Goal: Task Accomplishment & Management: Manage account settings

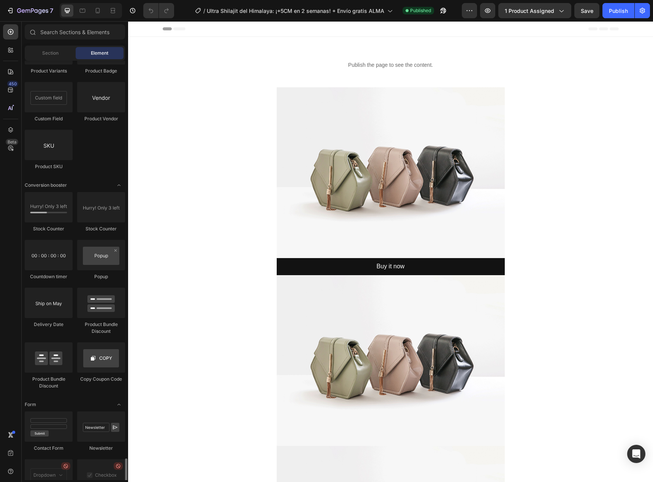
scroll to position [1882, 0]
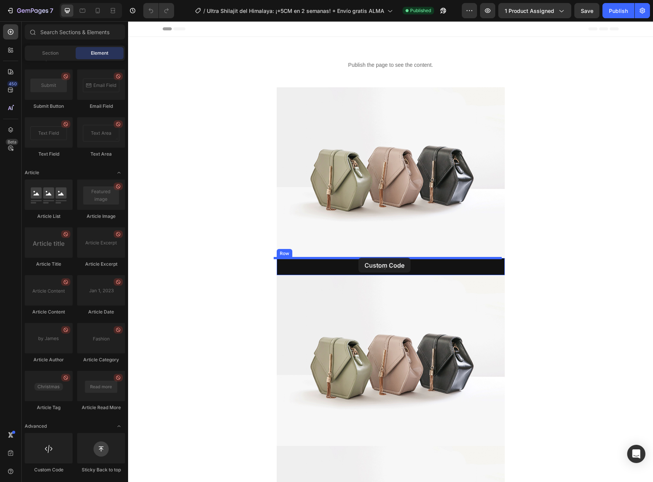
drag, startPoint x: 177, startPoint y: 474, endPoint x: 358, endPoint y: 258, distance: 281.8
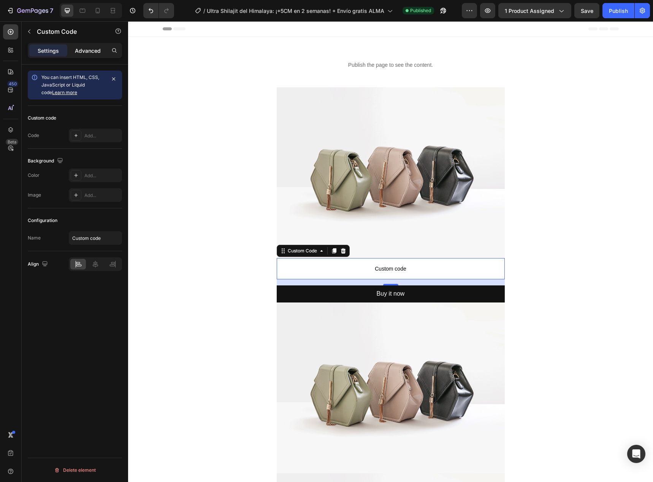
click at [96, 51] on p "Advanced" at bounding box center [88, 51] width 26 height 8
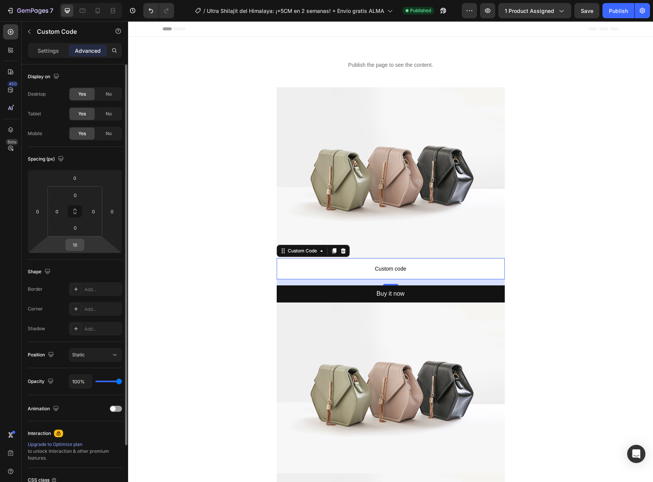
click at [80, 251] on div "16" at bounding box center [74, 245] width 19 height 12
click at [75, 245] on input "16" at bounding box center [74, 244] width 15 height 11
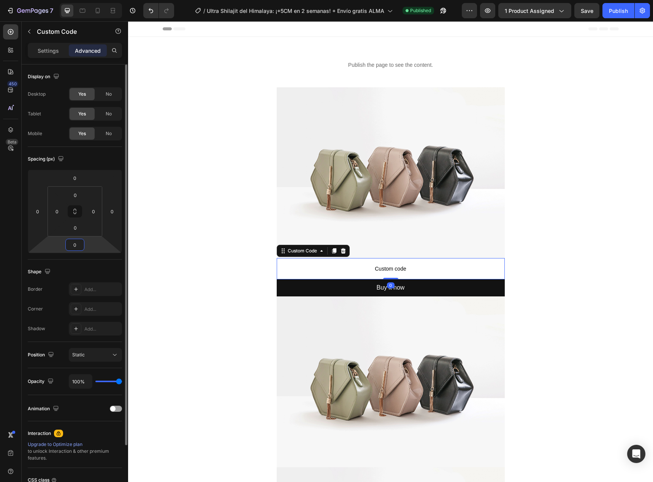
type input "0"
click at [102, 263] on div "Shape Border Add... Corner Add... Shadow Add..." at bounding box center [75, 301] width 94 height 82
click at [429, 270] on span "Custom code" at bounding box center [391, 268] width 228 height 9
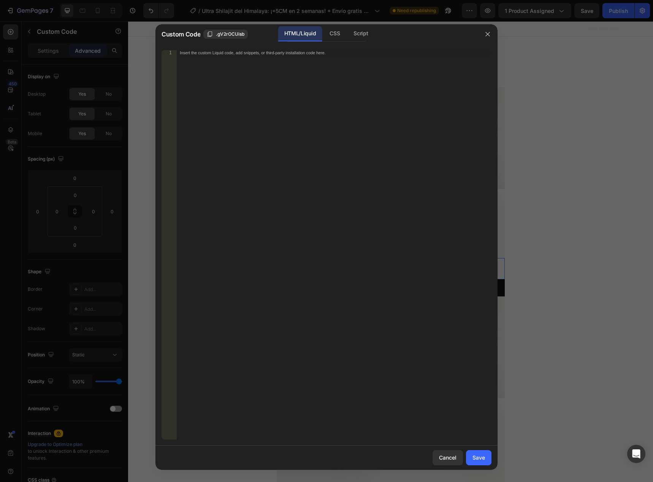
click at [275, 76] on div "Insert the custom Liquid code, add snippets, or third-party installation code h…" at bounding box center [334, 250] width 315 height 400
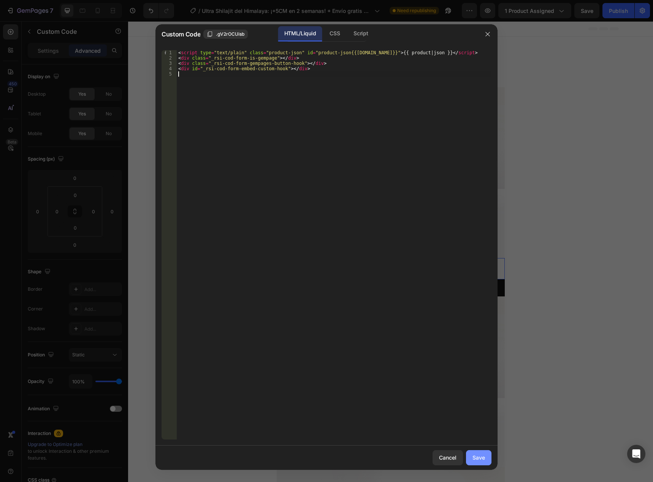
click at [474, 459] on div "Save" at bounding box center [478, 458] width 13 height 8
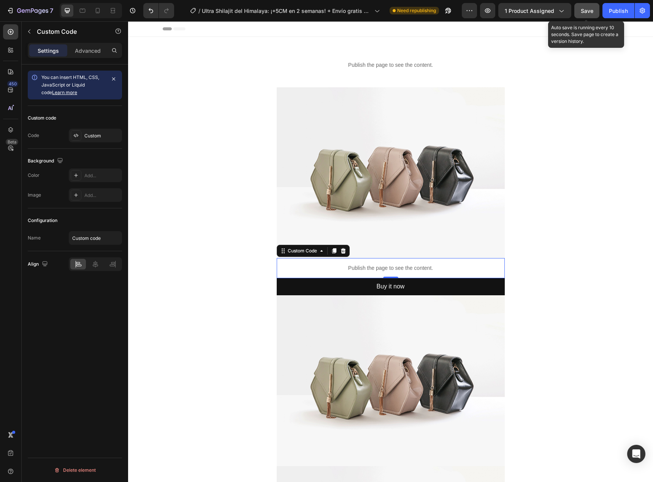
click at [583, 14] on div "Save" at bounding box center [586, 11] width 13 height 8
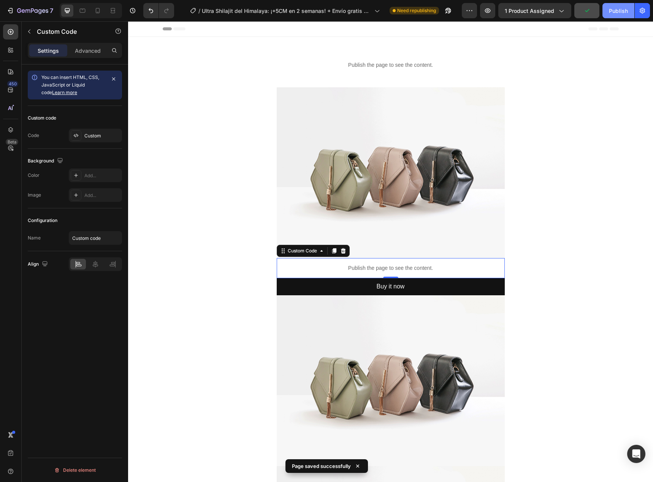
click at [609, 9] on div "Publish" at bounding box center [618, 11] width 19 height 8
click at [410, 261] on div "Publish the page to see the content." at bounding box center [391, 268] width 228 height 20
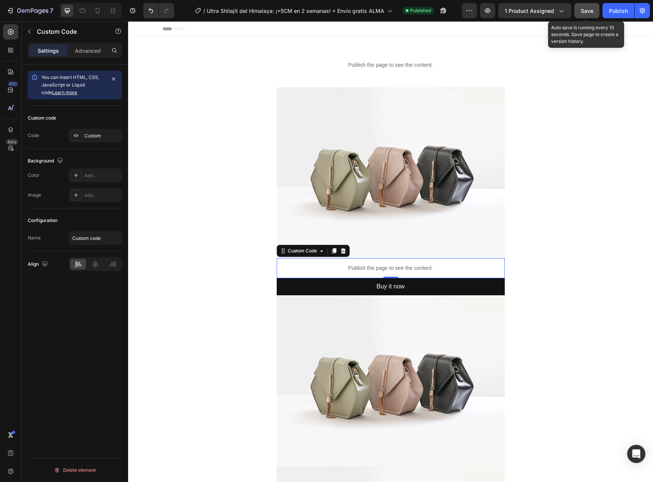
click at [584, 13] on span "Save" at bounding box center [586, 11] width 13 height 6
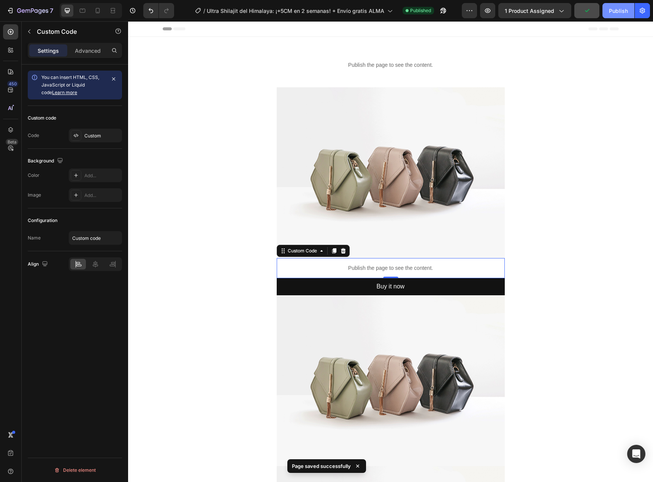
click at [613, 12] on div "Publish" at bounding box center [618, 11] width 19 height 8
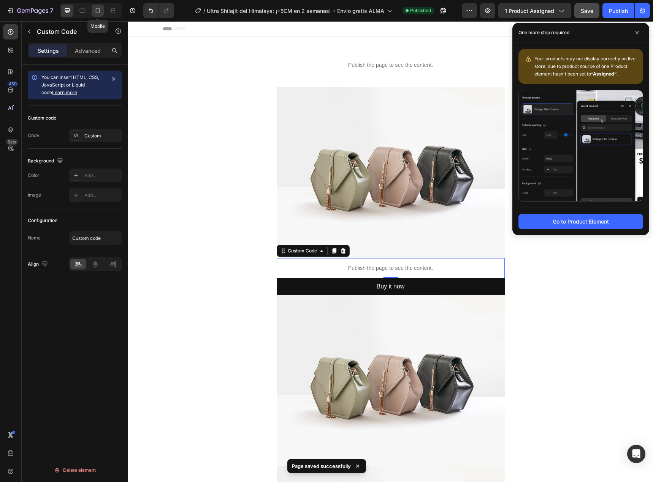
click at [98, 8] on icon at bounding box center [98, 10] width 4 height 5
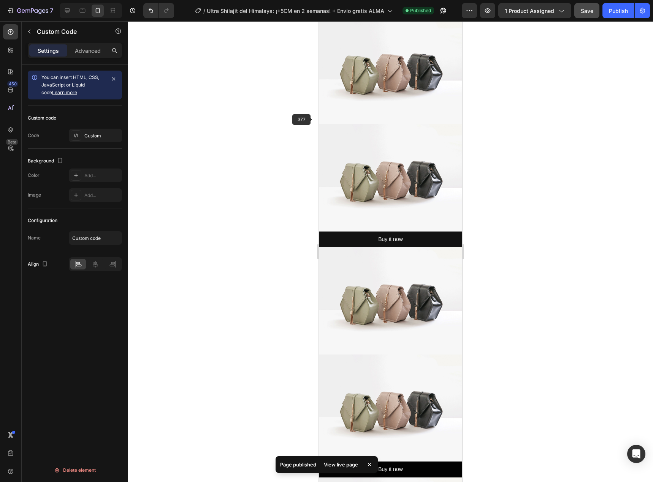
scroll to position [81, 0]
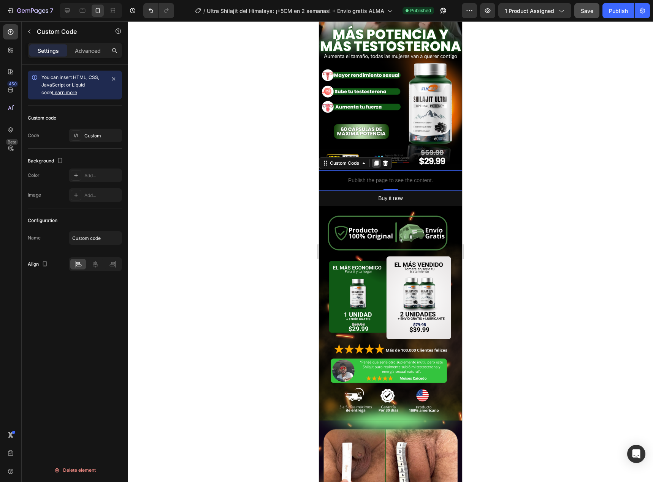
click at [376, 161] on icon at bounding box center [376, 163] width 4 height 5
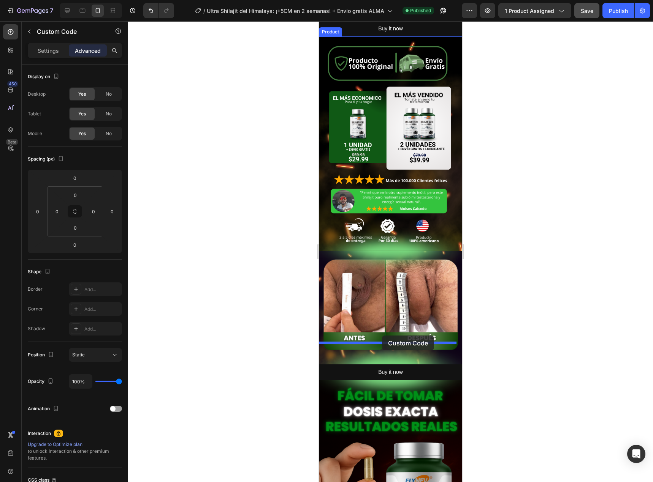
drag, startPoint x: 404, startPoint y: 196, endPoint x: 382, endPoint y: 336, distance: 141.6
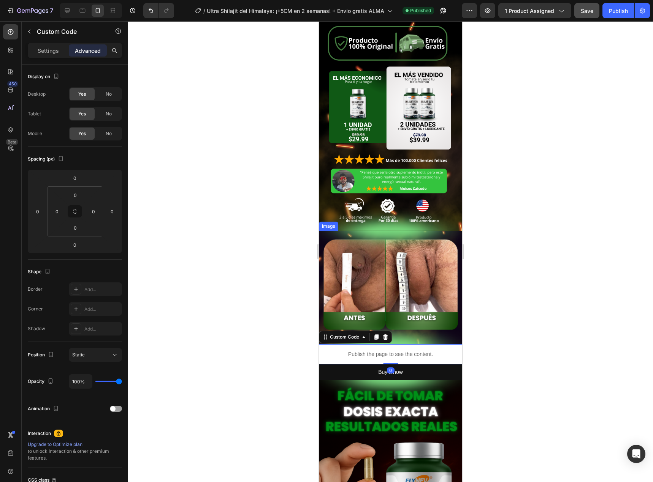
scroll to position [251, 0]
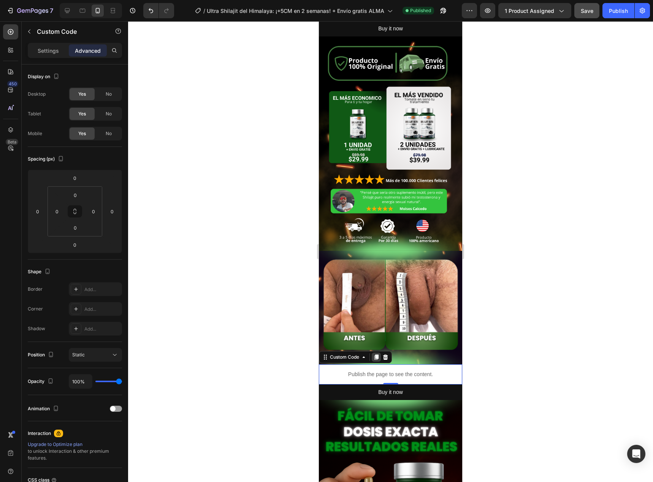
click at [375, 355] on icon at bounding box center [376, 357] width 4 height 5
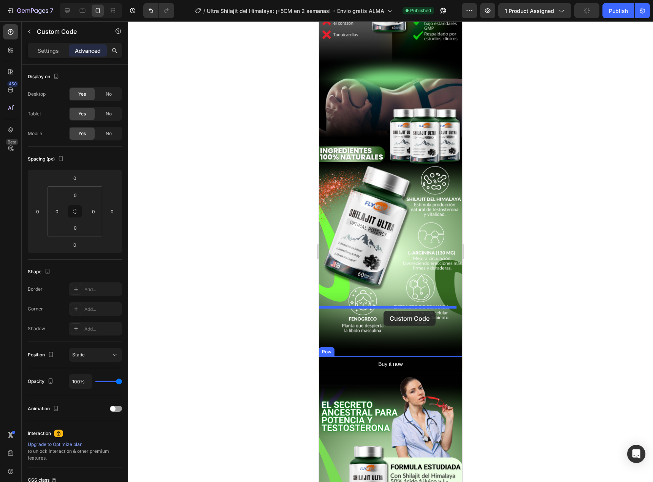
drag, startPoint x: 406, startPoint y: 370, endPoint x: 383, endPoint y: 311, distance: 62.9
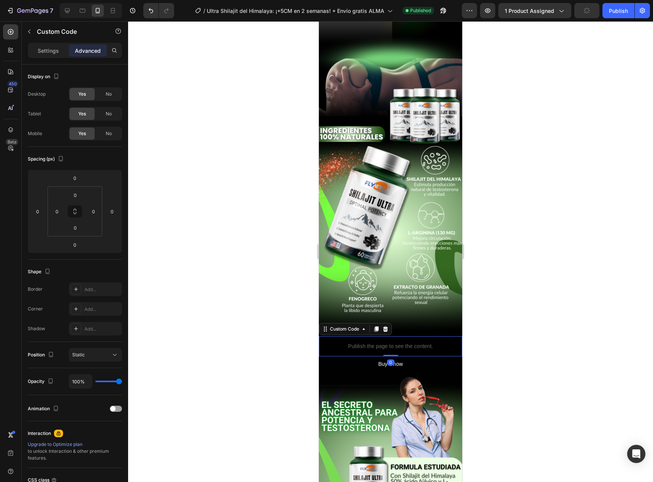
scroll to position [991, 0]
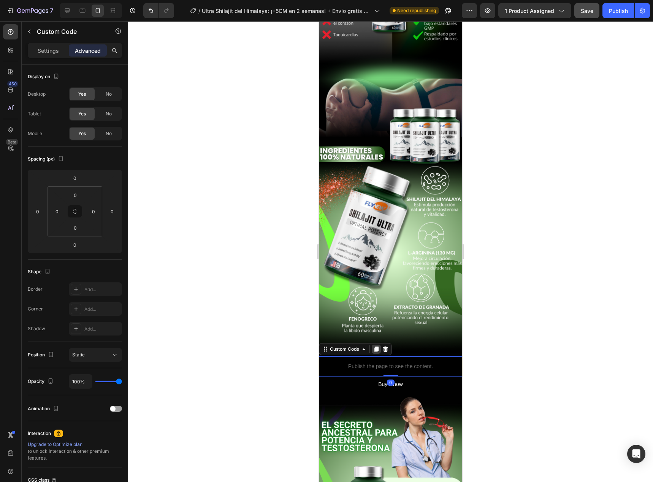
click at [376, 347] on icon at bounding box center [376, 349] width 4 height 5
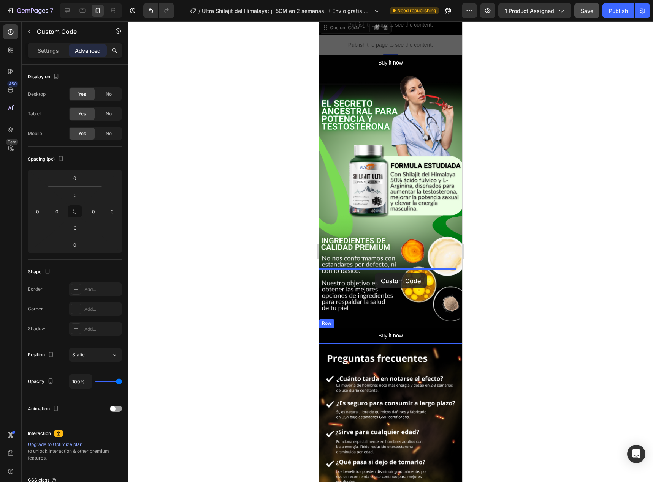
drag, startPoint x: 408, startPoint y: 336, endPoint x: 375, endPoint y: 274, distance: 70.5
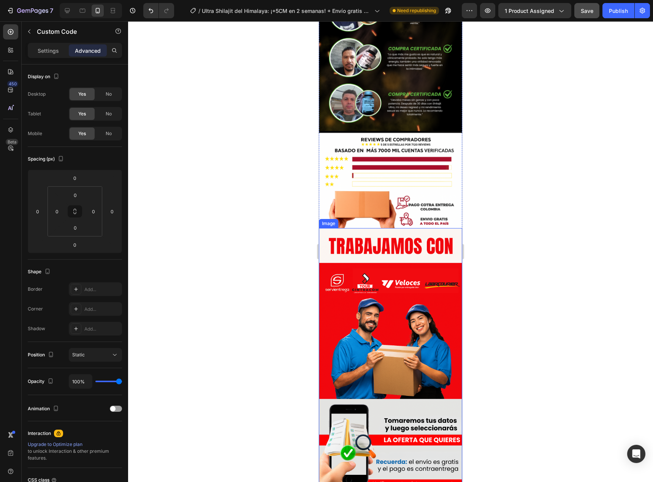
scroll to position [2110, 0]
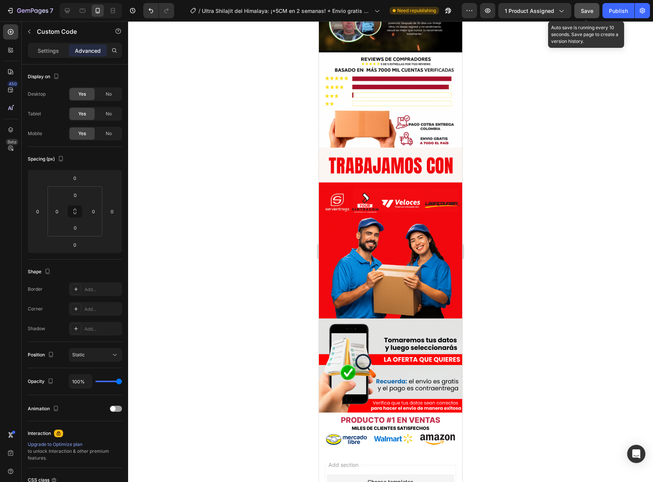
click at [587, 14] on span "Save" at bounding box center [586, 11] width 13 height 6
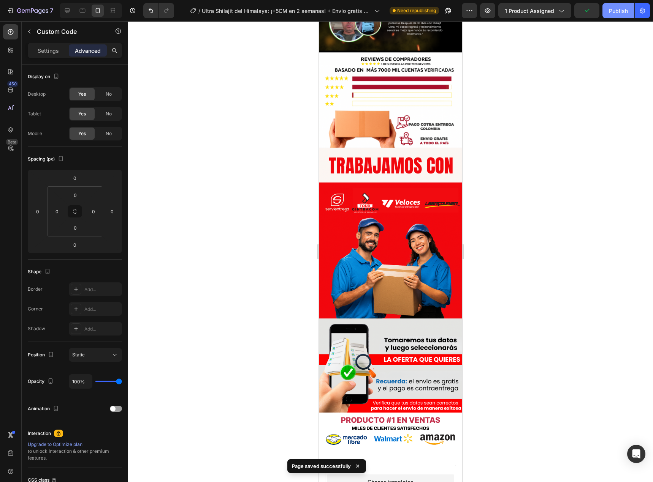
click at [617, 11] on div "Publish" at bounding box center [618, 11] width 19 height 8
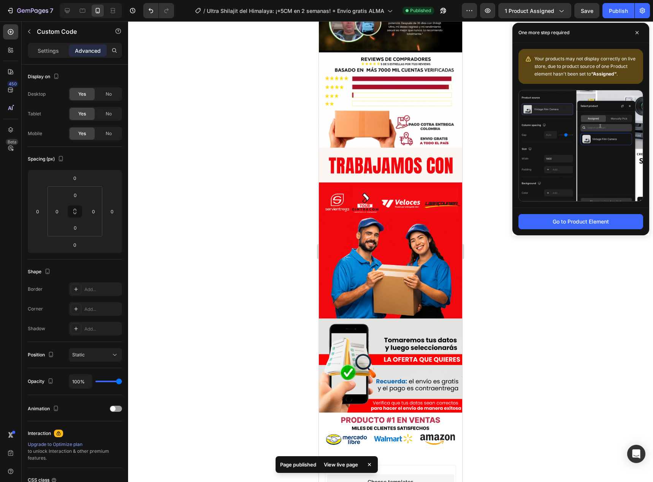
click at [297, 161] on div at bounding box center [390, 251] width 525 height 461
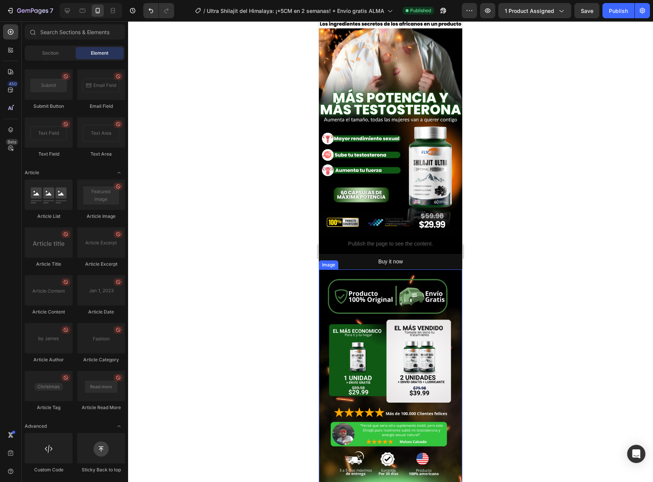
scroll to position [0, 0]
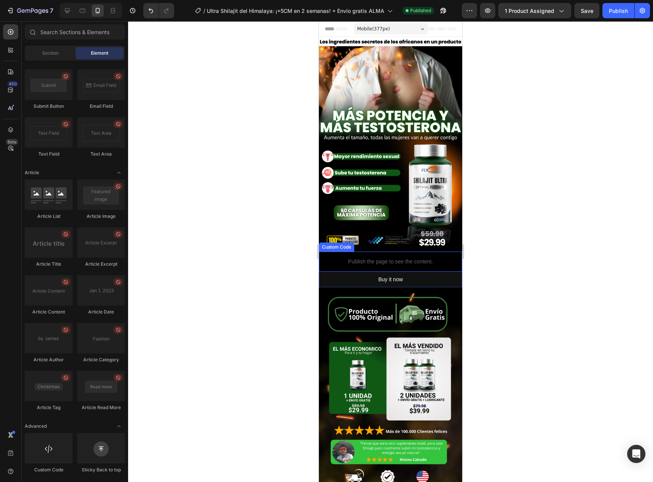
click at [402, 258] on p "Publish the page to see the content." at bounding box center [390, 262] width 143 height 8
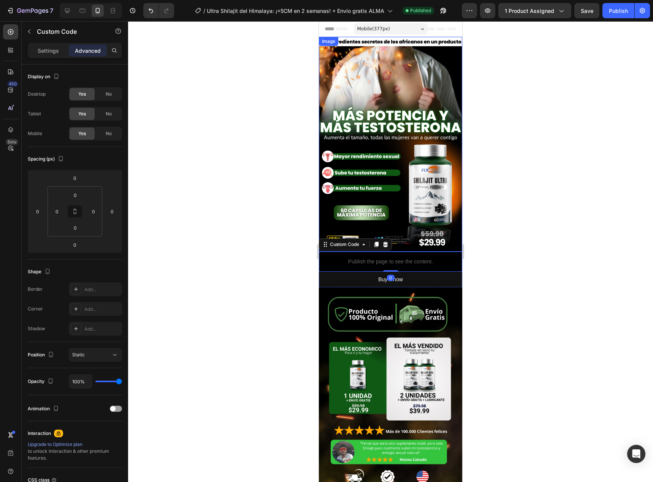
click at [389, 103] on img at bounding box center [390, 144] width 143 height 215
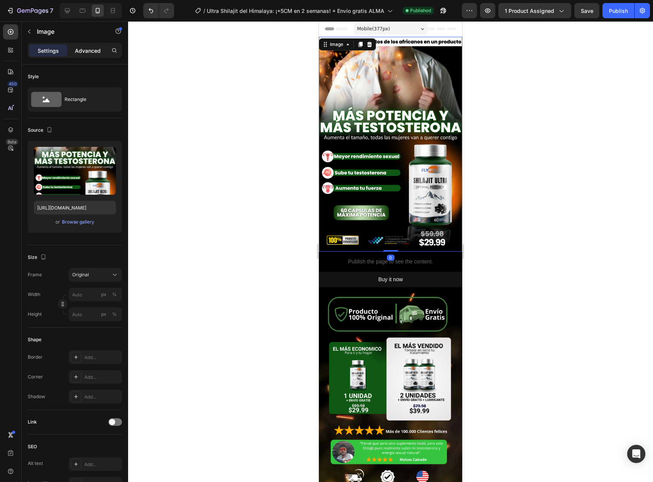
click at [87, 48] on p "Advanced" at bounding box center [88, 51] width 26 height 8
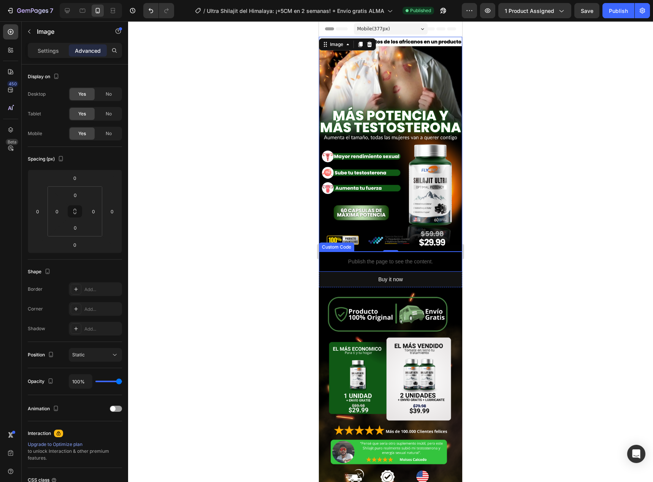
click at [353, 258] on p "Publish the page to see the content." at bounding box center [390, 262] width 143 height 8
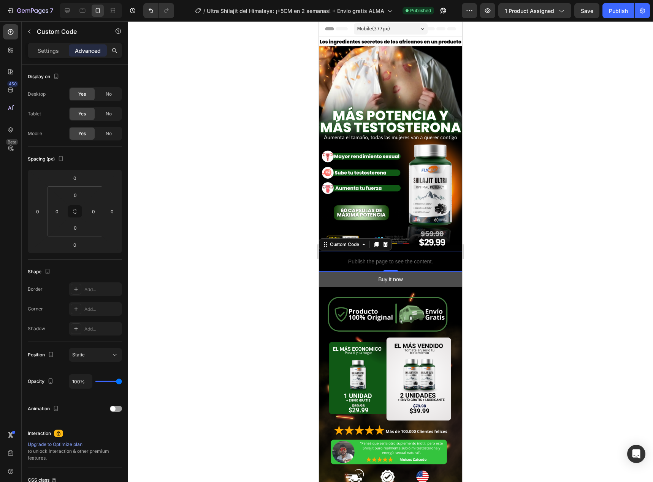
click at [406, 272] on button "Buy it now" at bounding box center [390, 280] width 143 height 16
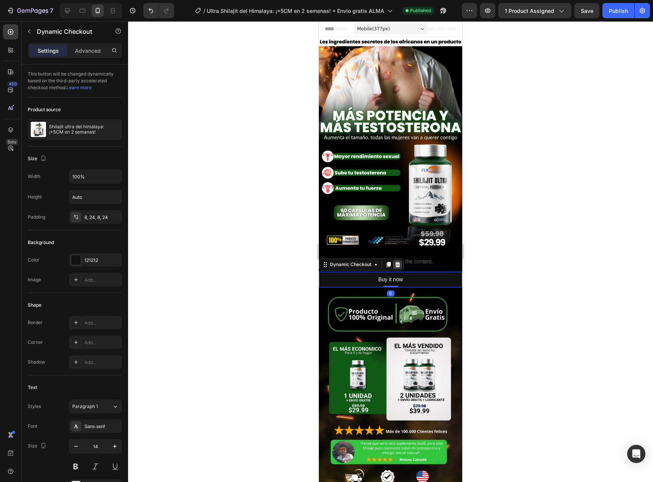
click at [398, 262] on icon at bounding box center [397, 265] width 6 height 6
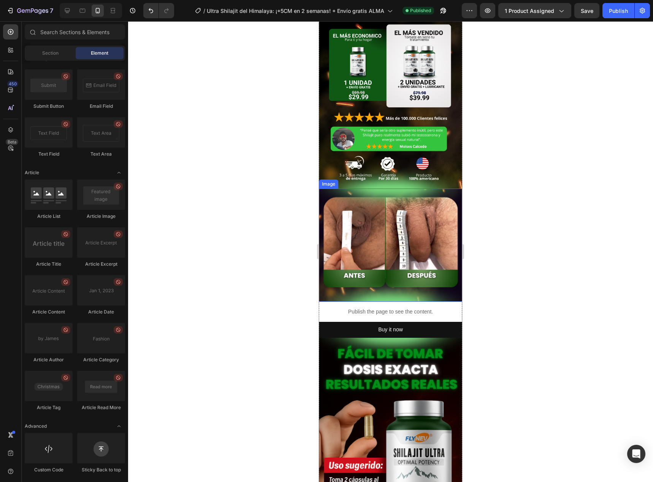
scroll to position [380, 0]
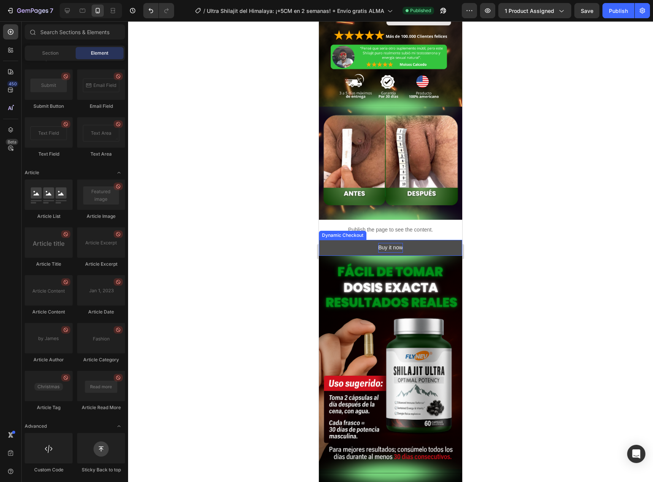
click at [383, 243] on div "Buy it now" at bounding box center [390, 247] width 25 height 9
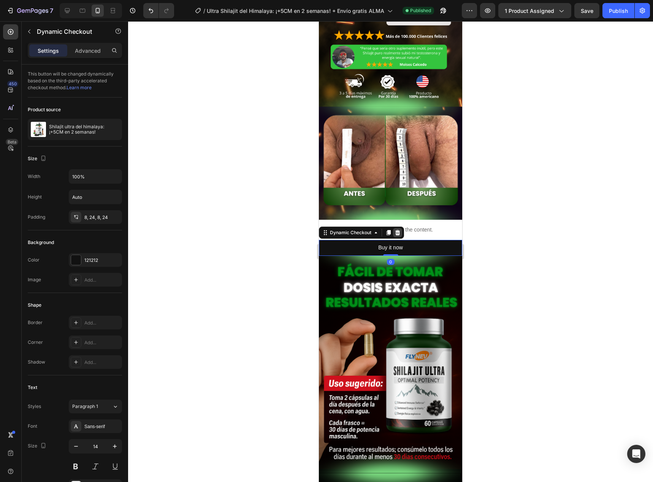
click at [395, 230] on icon at bounding box center [397, 233] width 6 height 6
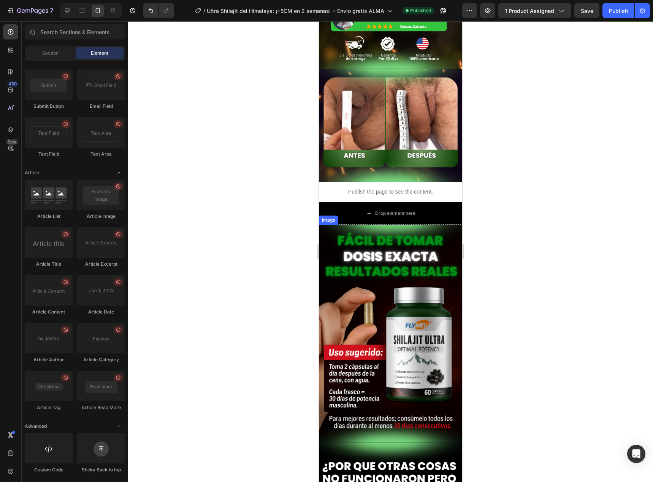
scroll to position [456, 0]
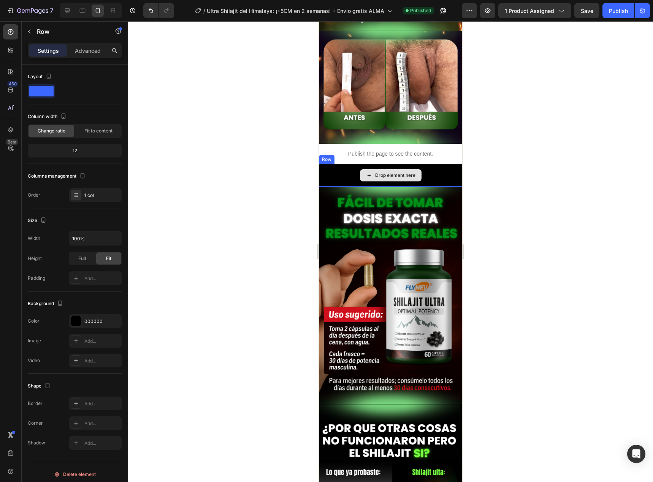
click at [342, 164] on div "Drop element here" at bounding box center [390, 175] width 143 height 23
click at [366, 154] on icon at bounding box center [365, 157] width 6 height 6
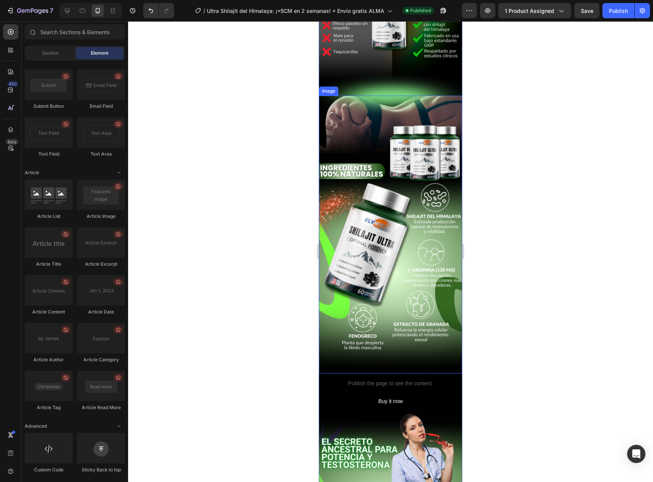
scroll to position [988, 0]
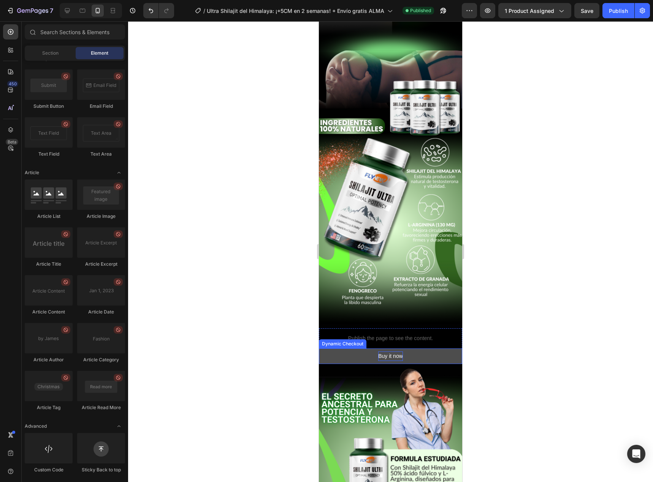
click at [380, 352] on div "Buy it now" at bounding box center [390, 356] width 25 height 9
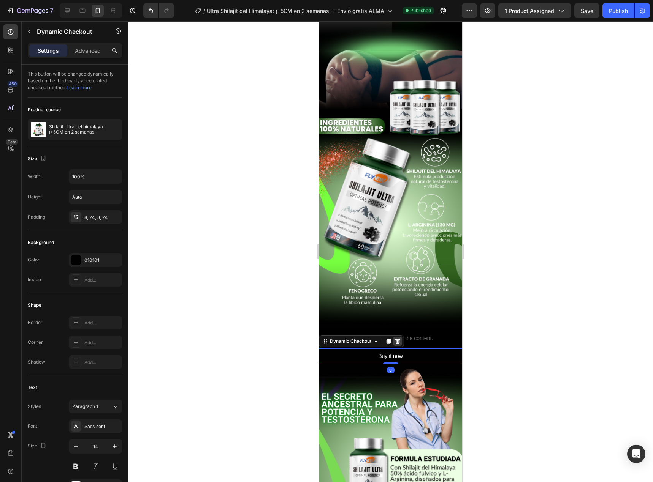
click at [395, 339] on icon at bounding box center [397, 341] width 5 height 5
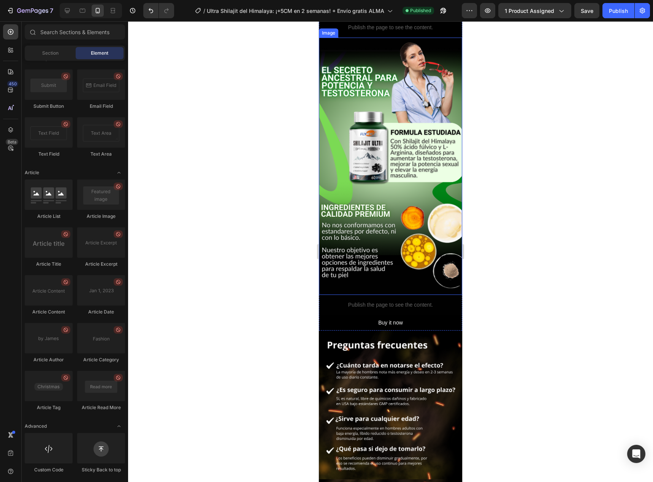
scroll to position [1444, 0]
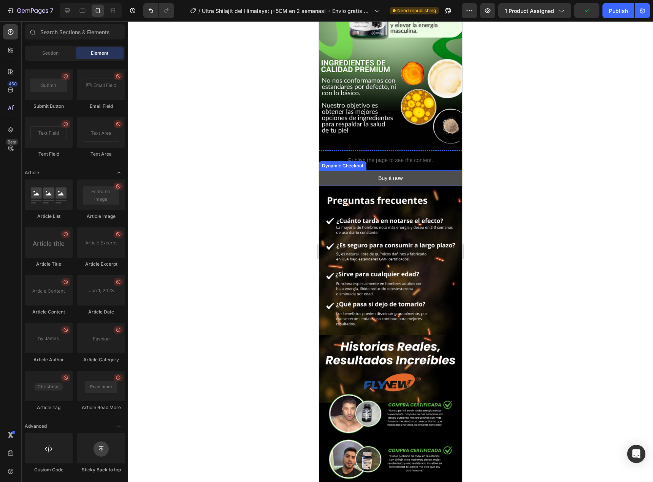
click at [365, 171] on button "Buy it now" at bounding box center [390, 179] width 143 height 16
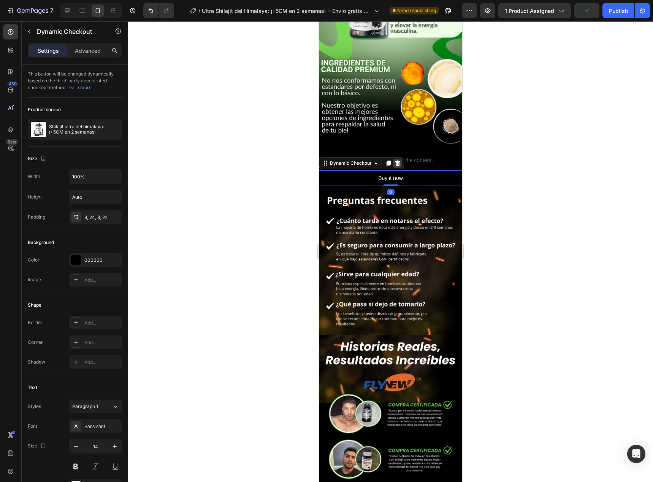
click at [397, 160] on icon at bounding box center [397, 163] width 6 height 6
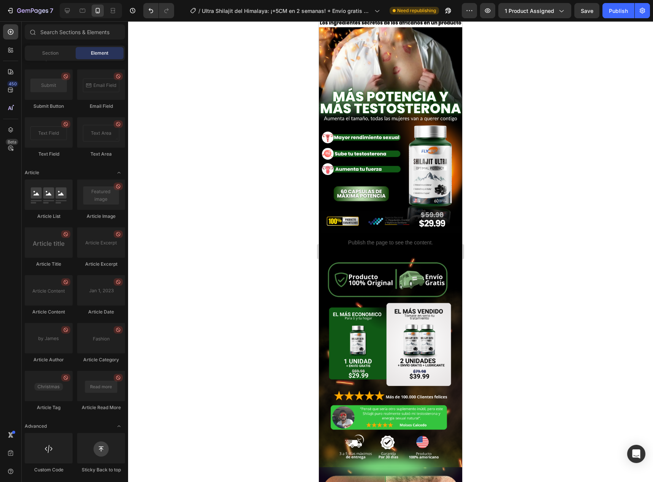
scroll to position [0, 0]
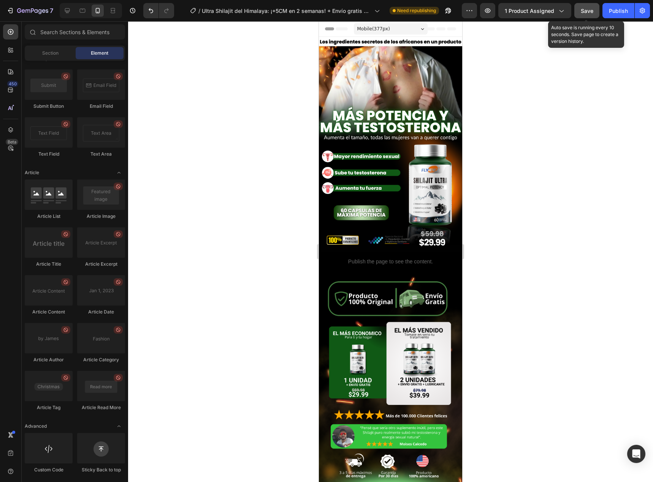
click at [590, 14] on div "Save" at bounding box center [586, 11] width 13 height 8
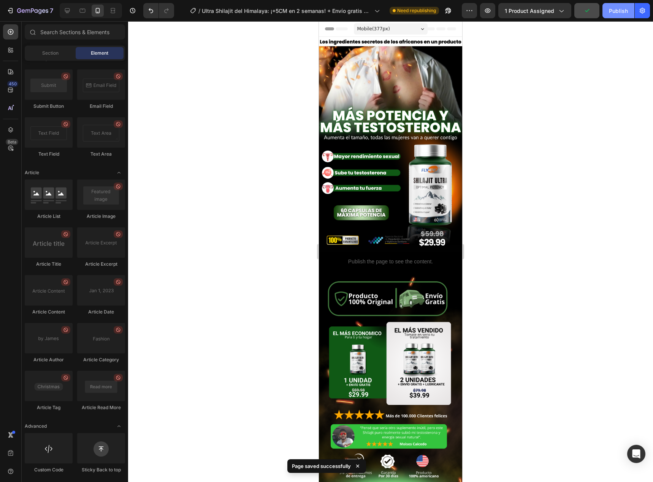
click at [606, 9] on button "Publish" at bounding box center [618, 10] width 32 height 15
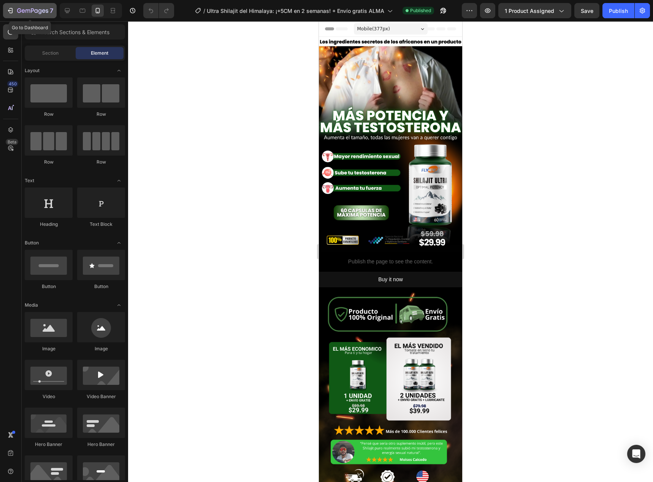
click at [27, 12] on icon "button" at bounding box center [32, 11] width 31 height 6
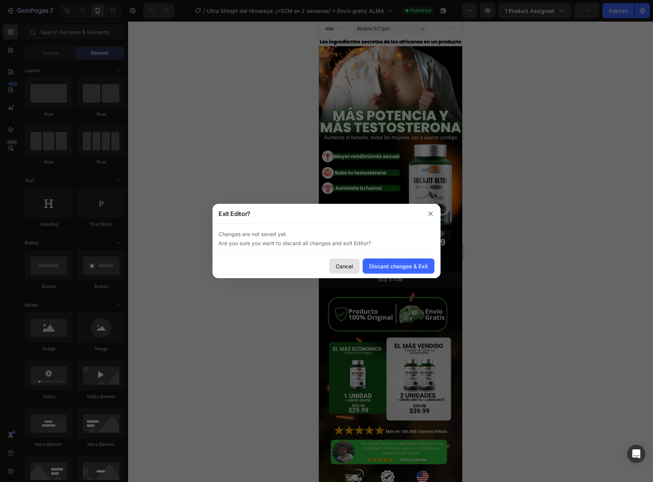
click at [345, 269] on div "Cancel" at bounding box center [343, 267] width 17 height 8
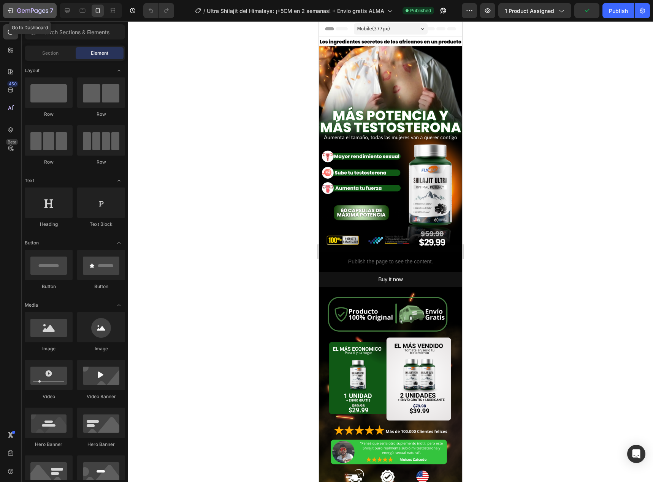
click at [8, 3] on button "7" at bounding box center [30, 10] width 54 height 15
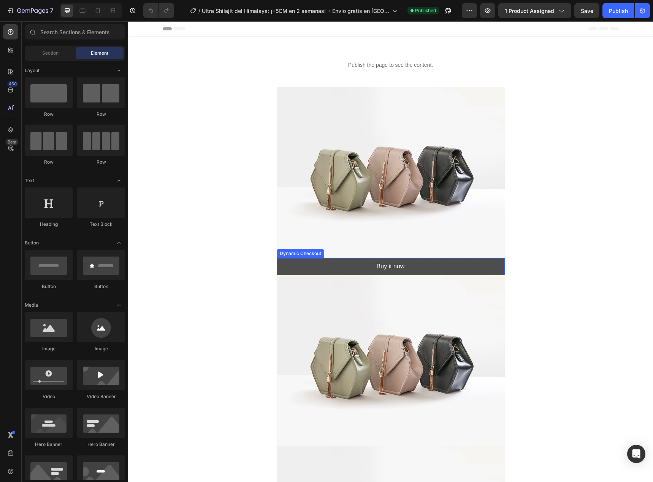
click at [392, 260] on button "Buy it now" at bounding box center [391, 266] width 228 height 17
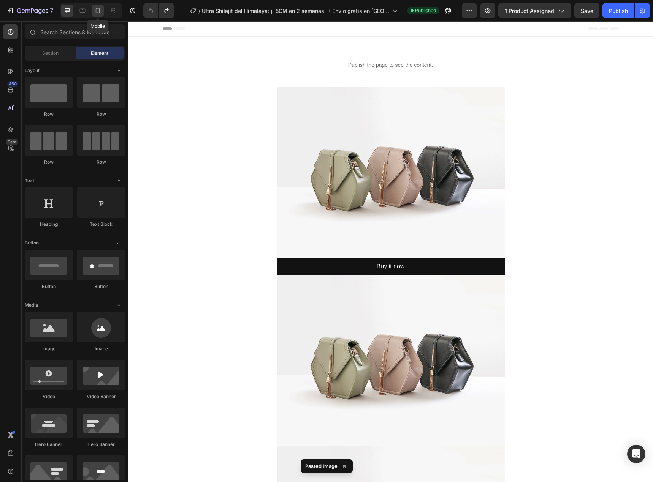
click at [95, 10] on icon at bounding box center [98, 11] width 8 height 8
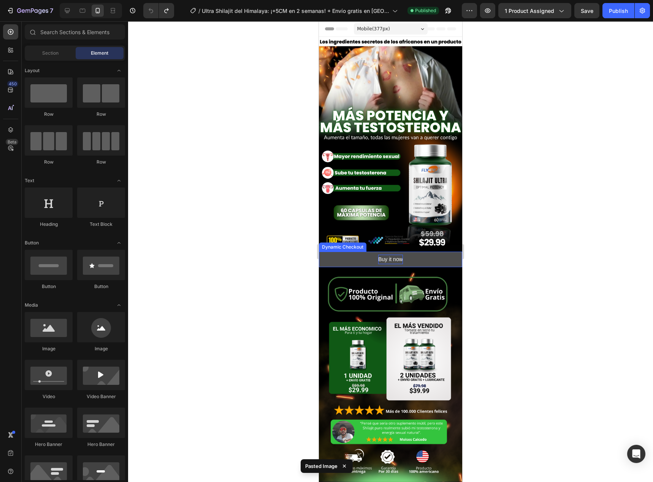
click at [395, 255] on div "Buy it now" at bounding box center [390, 259] width 25 height 9
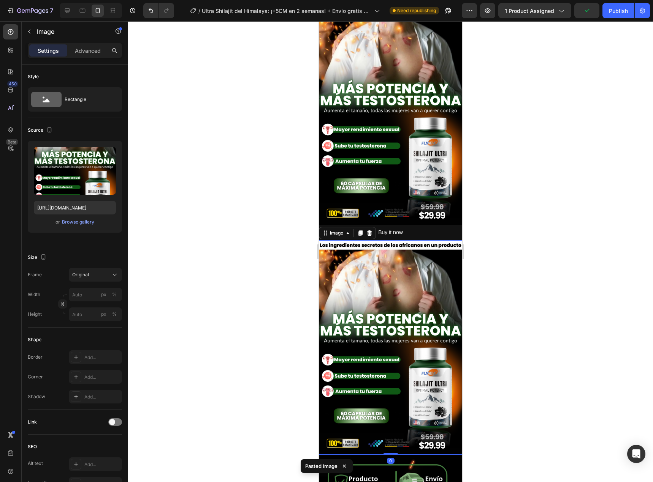
scroll to position [38, 0]
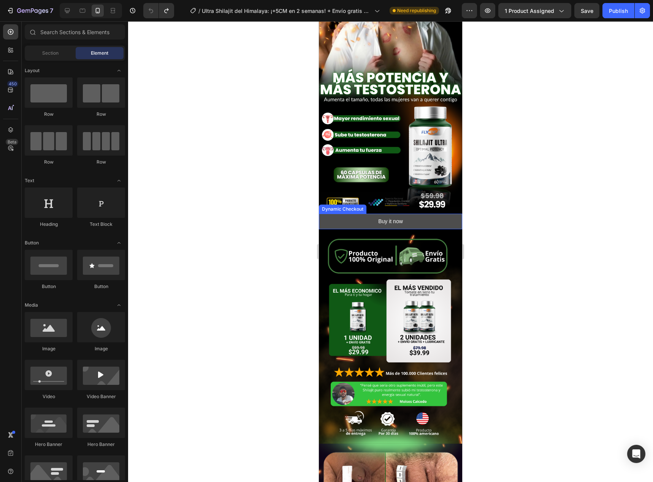
click at [354, 215] on button "Buy it now" at bounding box center [390, 222] width 143 height 16
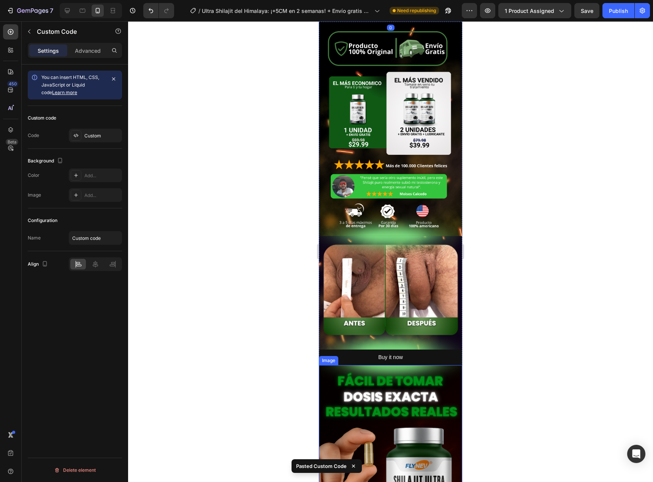
scroll to position [494, 0]
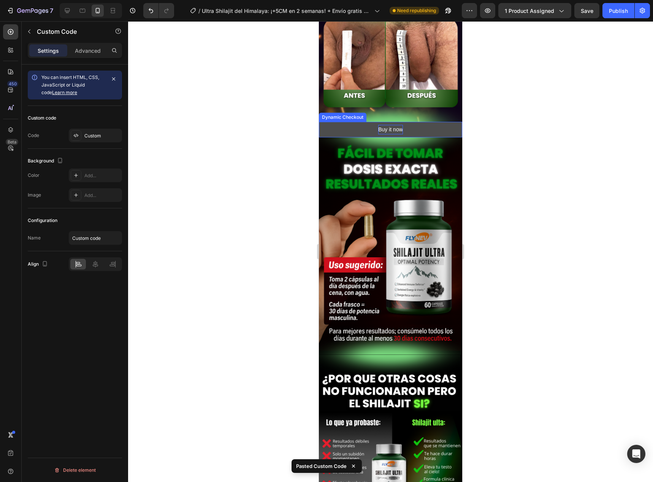
click at [396, 125] on div "Buy it now" at bounding box center [390, 129] width 25 height 9
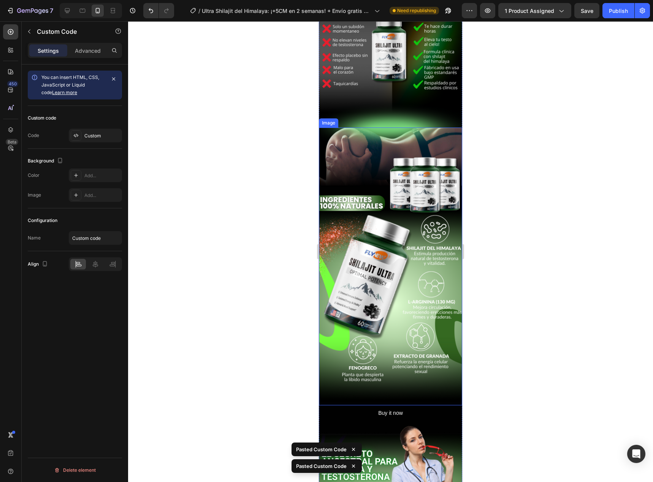
scroll to position [1064, 0]
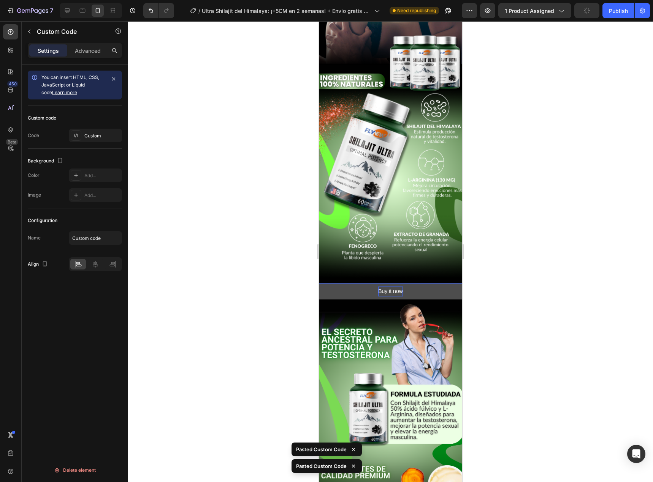
click at [386, 287] on div "Buy it now" at bounding box center [390, 291] width 25 height 9
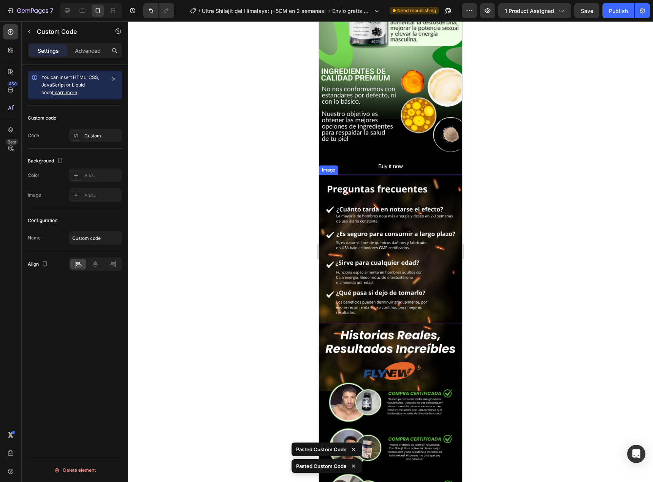
scroll to position [1482, 0]
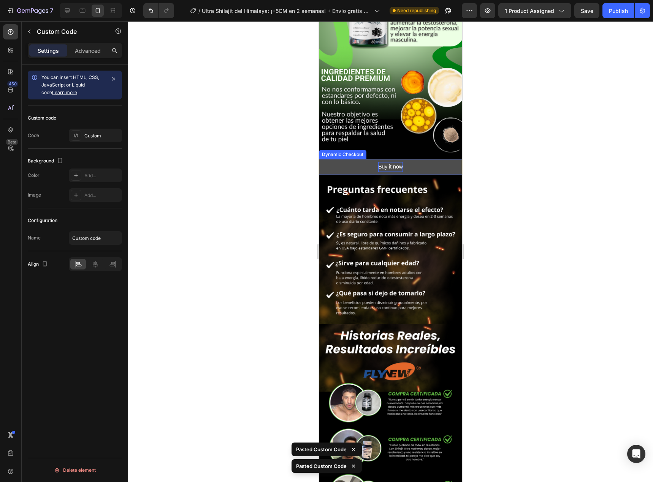
click at [395, 162] on div "Buy it now" at bounding box center [390, 166] width 25 height 9
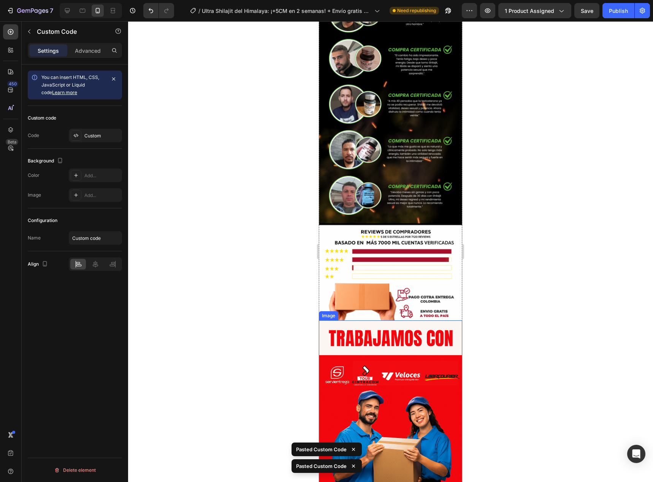
scroll to position [2126, 0]
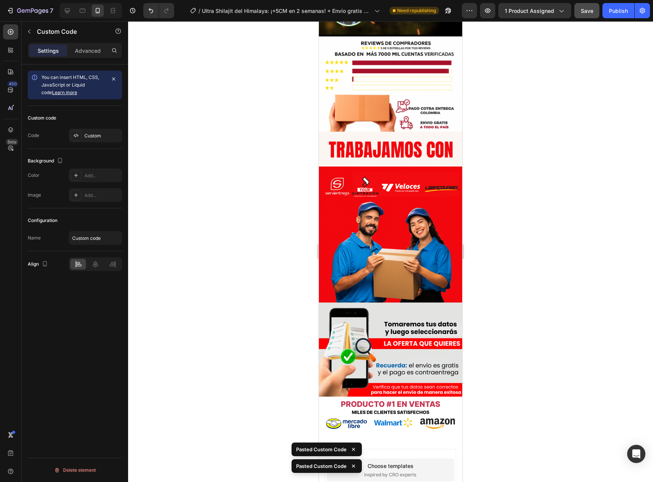
click at [588, 11] on span "Save" at bounding box center [586, 11] width 13 height 6
click at [620, 15] on button "Publish" at bounding box center [618, 10] width 32 height 15
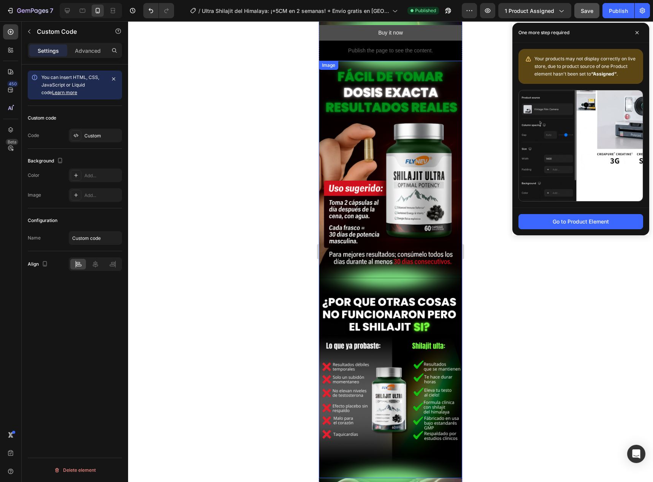
scroll to position [531, 0]
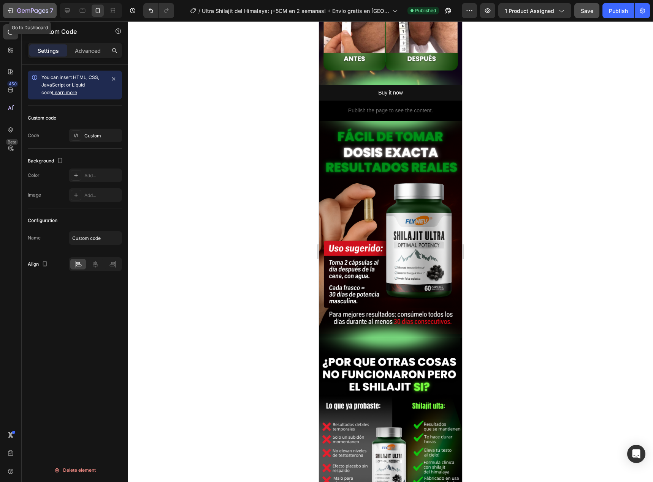
click at [18, 6] on div "7" at bounding box center [35, 10] width 36 height 9
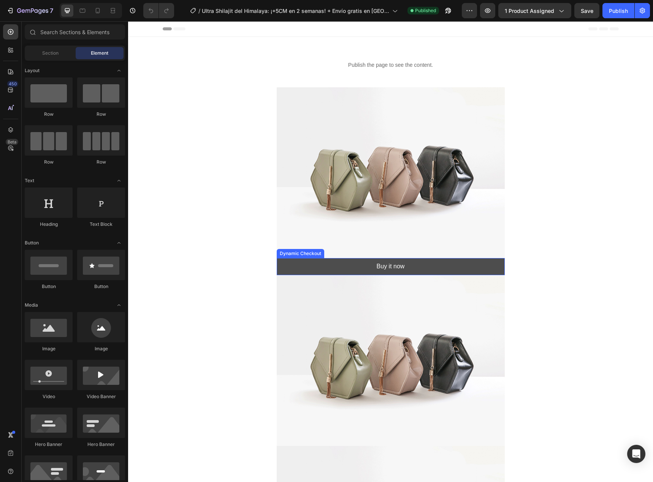
click at [415, 263] on button "Buy it now" at bounding box center [391, 266] width 228 height 17
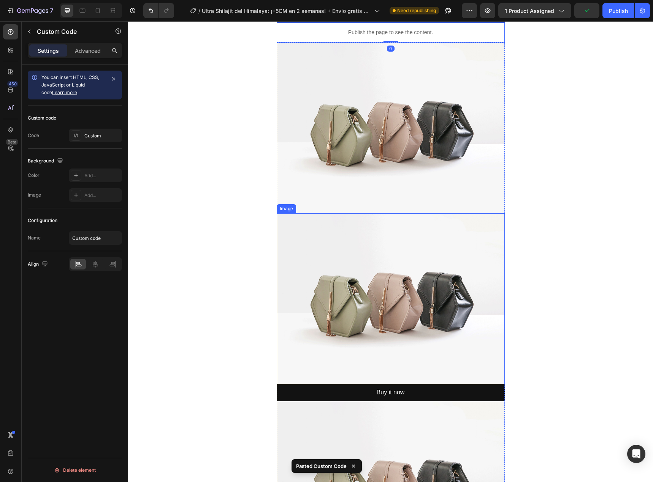
scroll to position [266, 0]
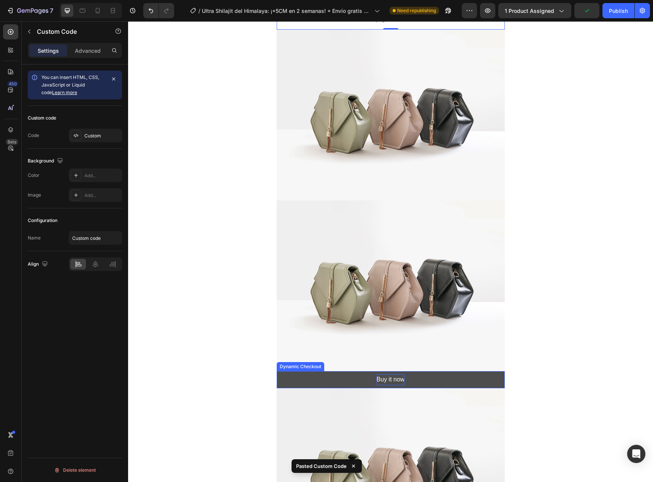
click at [393, 377] on div "Buy it now" at bounding box center [390, 380] width 28 height 11
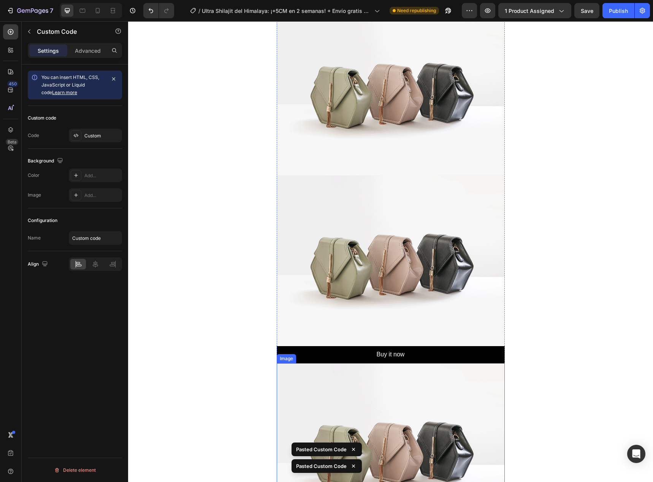
scroll to position [684, 0]
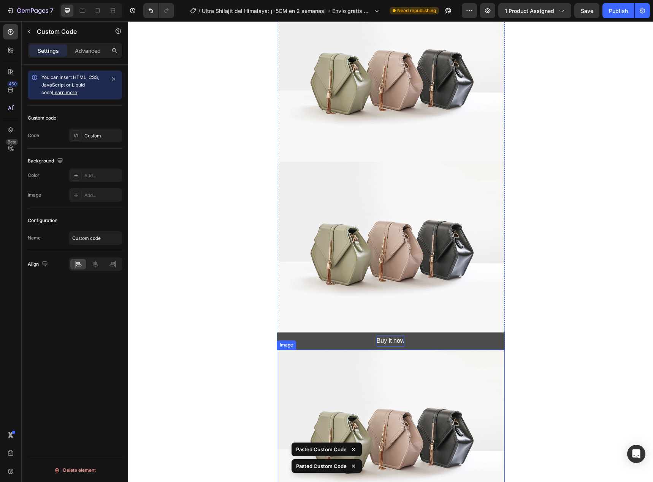
click at [394, 342] on div "Buy it now" at bounding box center [390, 341] width 28 height 11
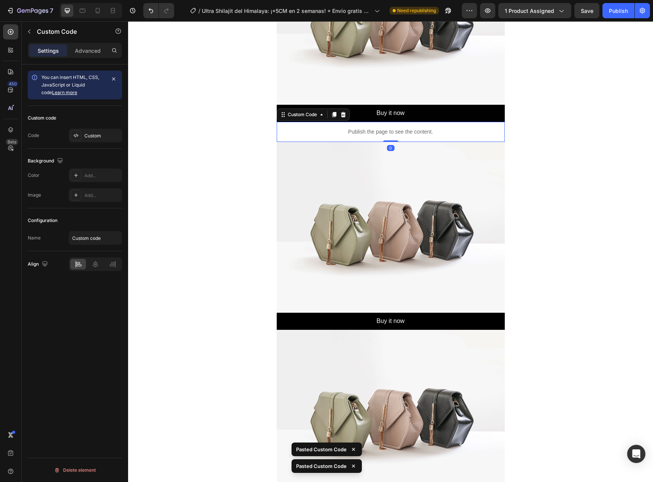
scroll to position [950, 0]
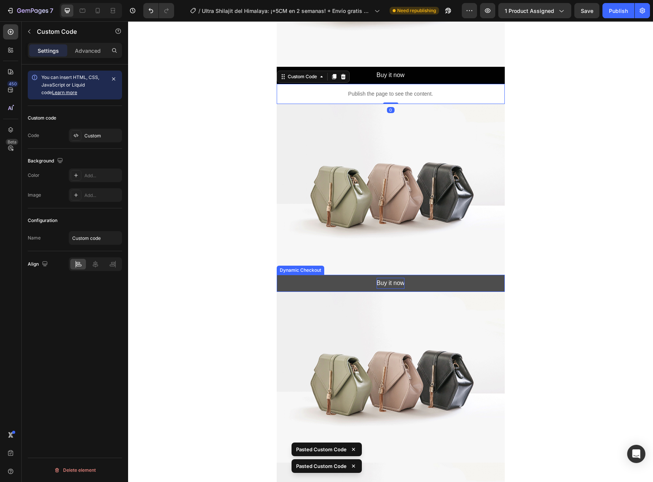
click at [381, 282] on div "Buy it now" at bounding box center [390, 283] width 28 height 11
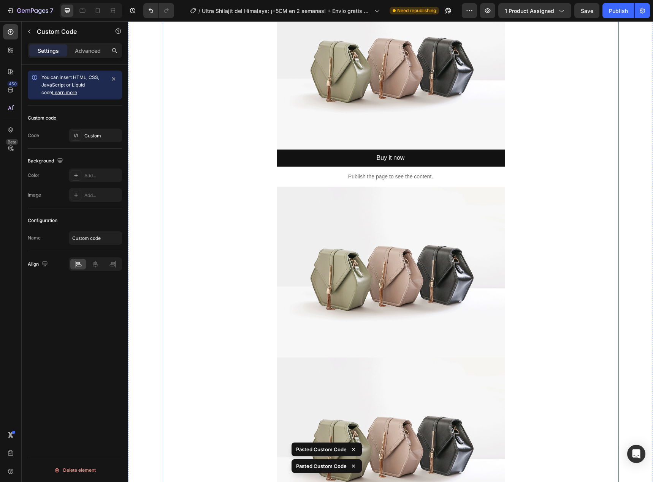
scroll to position [9, 0]
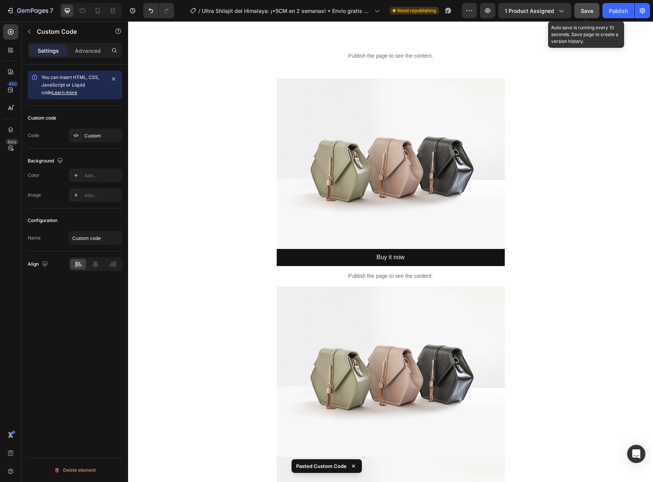
click at [587, 15] on button "Save" at bounding box center [586, 10] width 25 height 15
click at [616, 10] on div "Publish" at bounding box center [618, 11] width 19 height 8
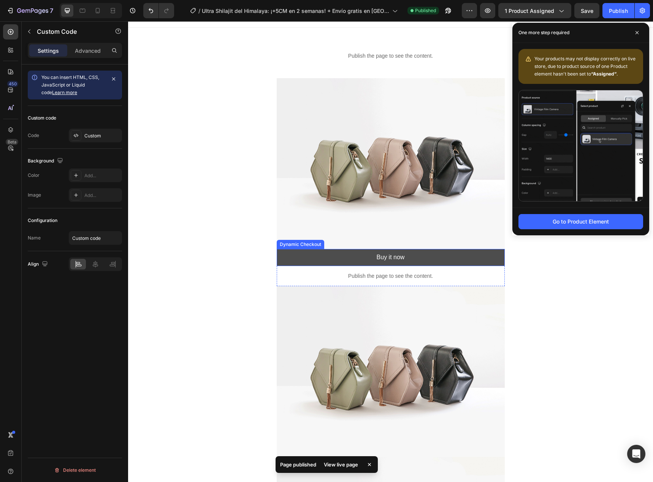
click at [483, 253] on button "Buy it now" at bounding box center [391, 257] width 228 height 17
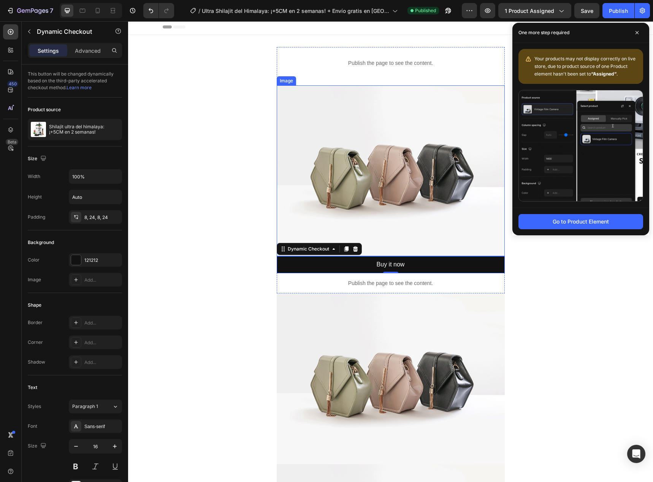
scroll to position [0, 0]
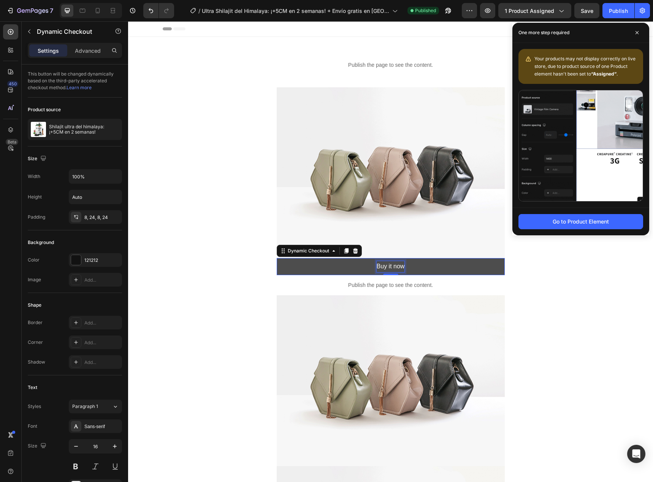
click at [384, 263] on div "Buy it now" at bounding box center [390, 266] width 28 height 11
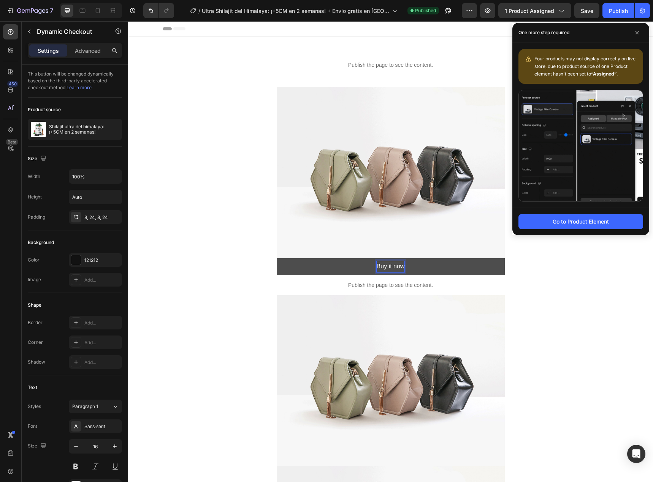
click at [344, 269] on button "Buy it now" at bounding box center [391, 266] width 228 height 17
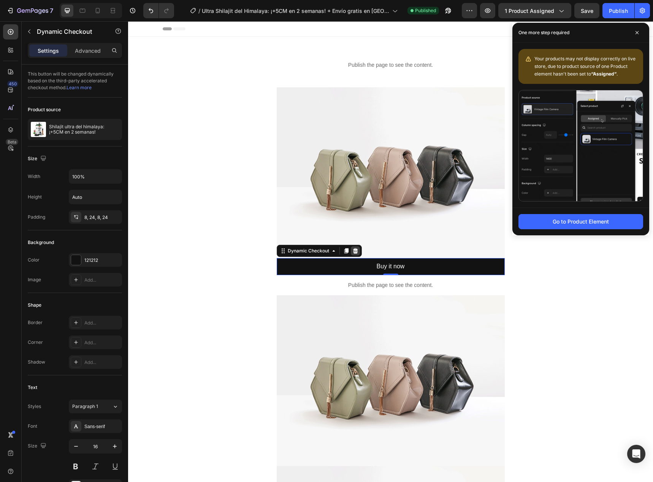
click at [353, 250] on icon at bounding box center [355, 250] width 5 height 5
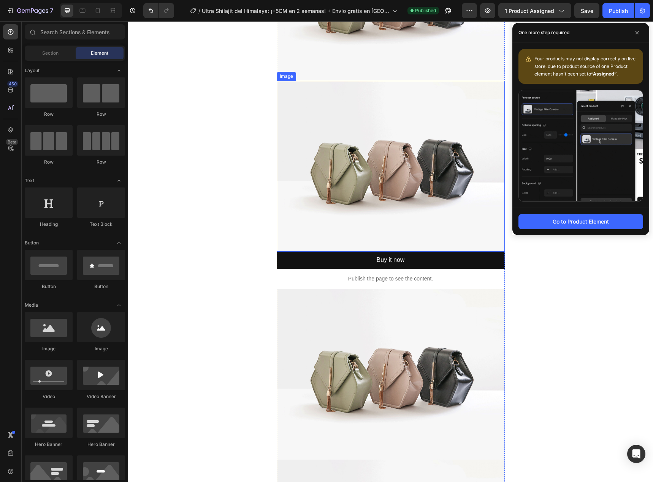
scroll to position [494, 0]
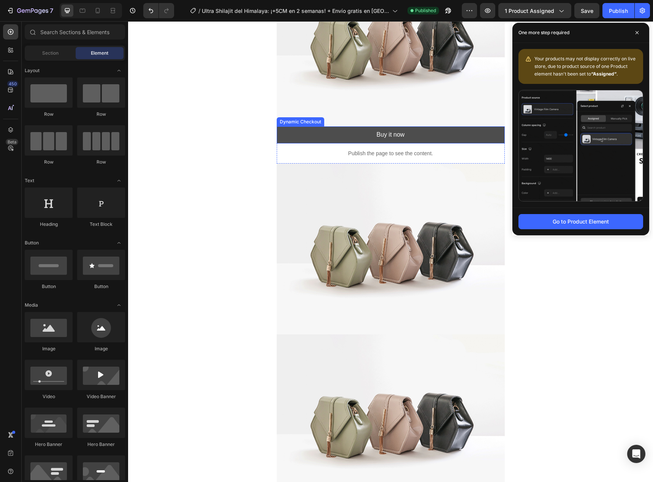
click at [344, 137] on button "Buy it now" at bounding box center [391, 135] width 228 height 17
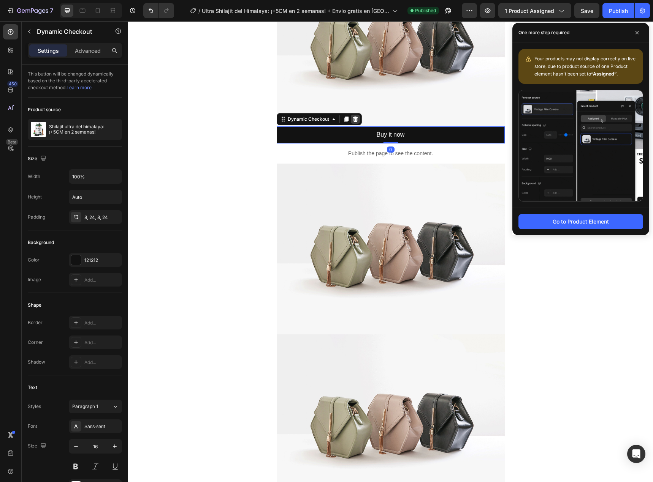
click at [352, 119] on icon at bounding box center [355, 119] width 6 height 6
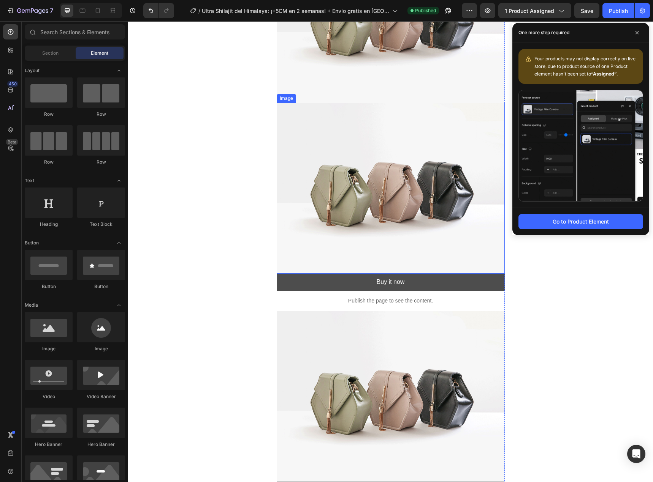
scroll to position [722, 0]
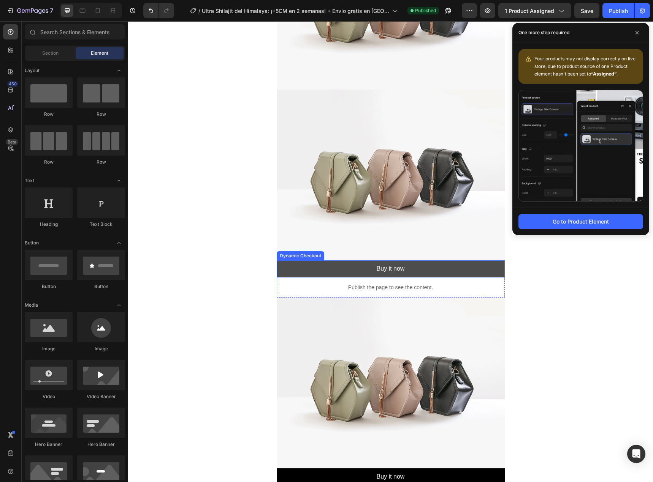
click at [359, 270] on button "Buy it now" at bounding box center [391, 269] width 228 height 17
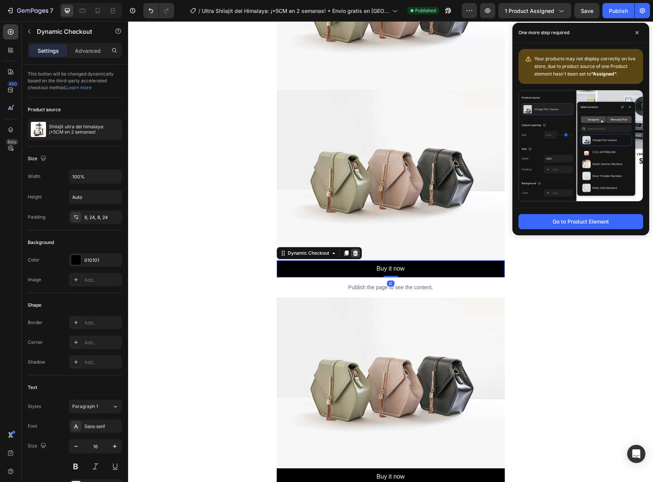
click at [353, 253] on icon at bounding box center [355, 253] width 5 height 5
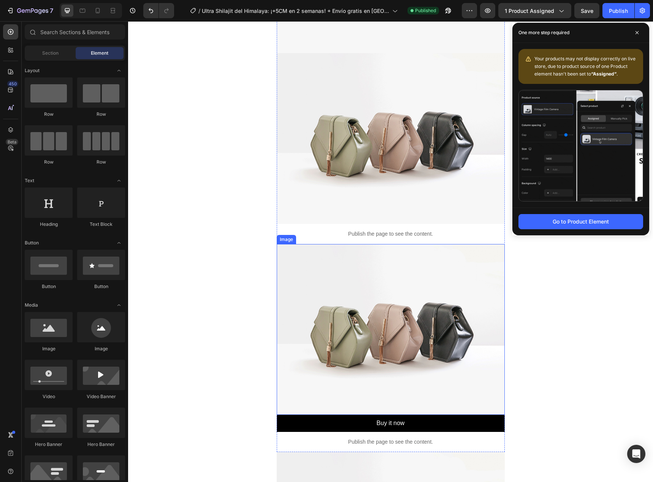
scroll to position [912, 0]
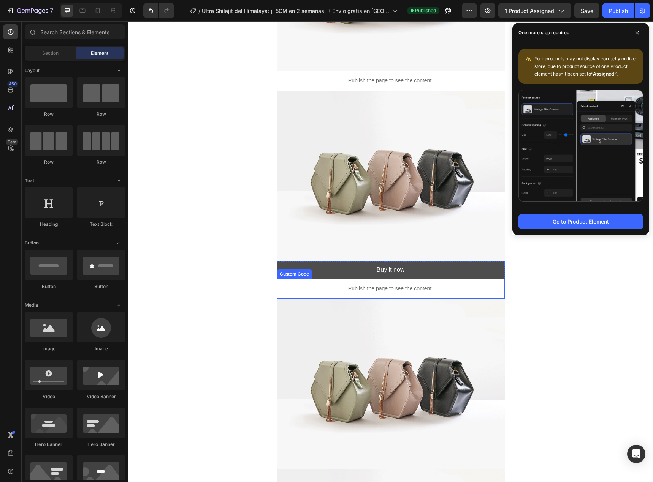
click at [348, 274] on button "Buy it now" at bounding box center [391, 270] width 228 height 17
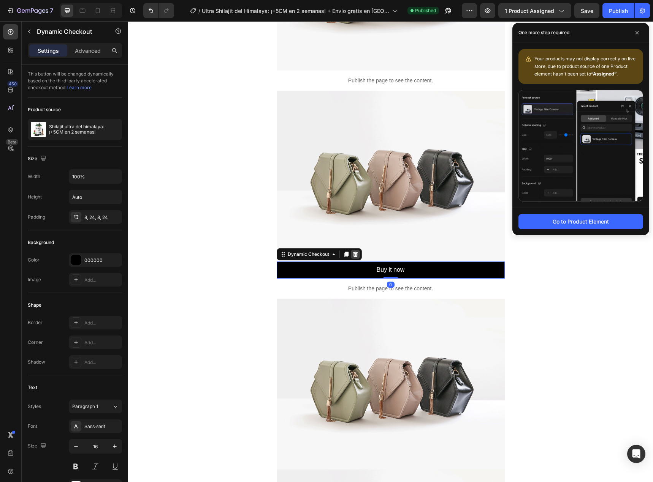
click at [351, 254] on div at bounding box center [355, 254] width 9 height 9
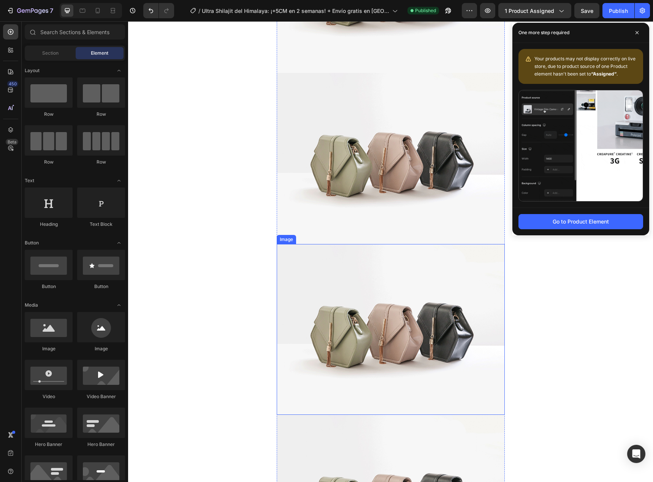
scroll to position [1499, 0]
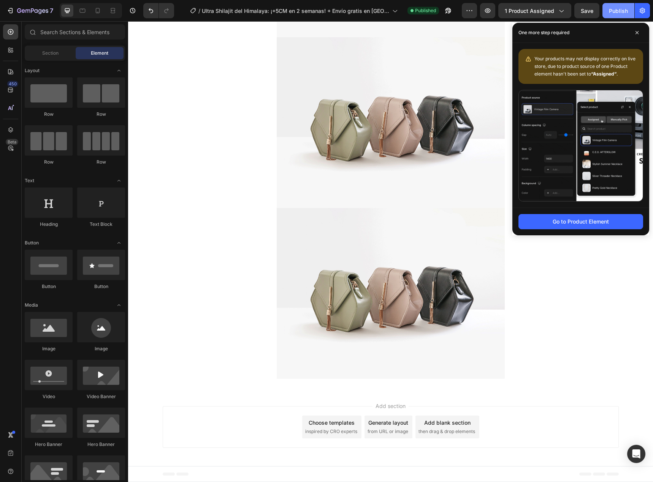
click at [617, 8] on div "Publish" at bounding box center [618, 11] width 19 height 8
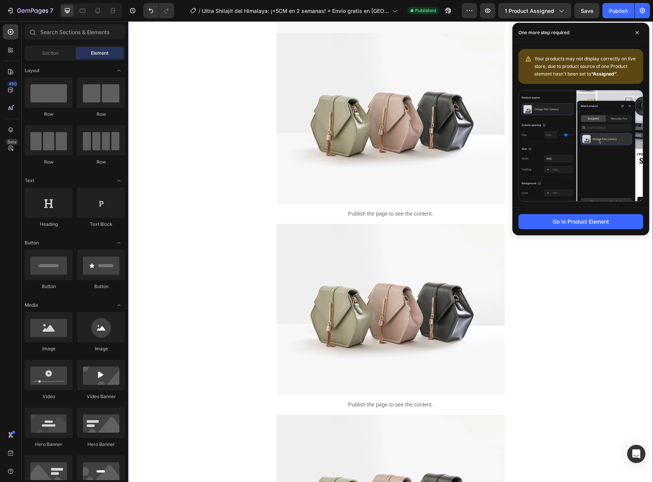
scroll to position [739, 0]
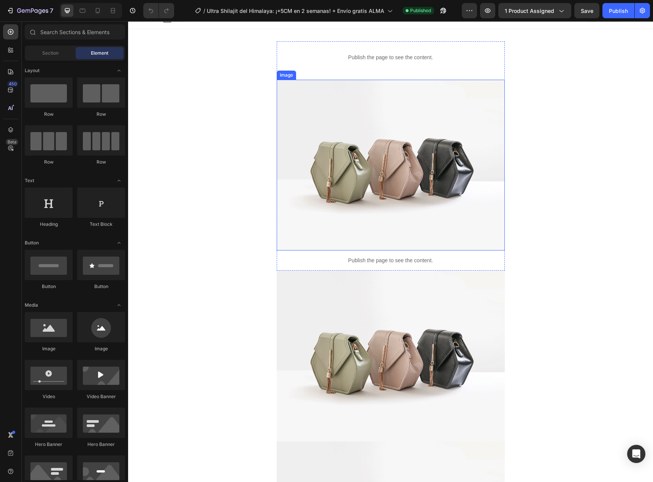
scroll to position [266, 0]
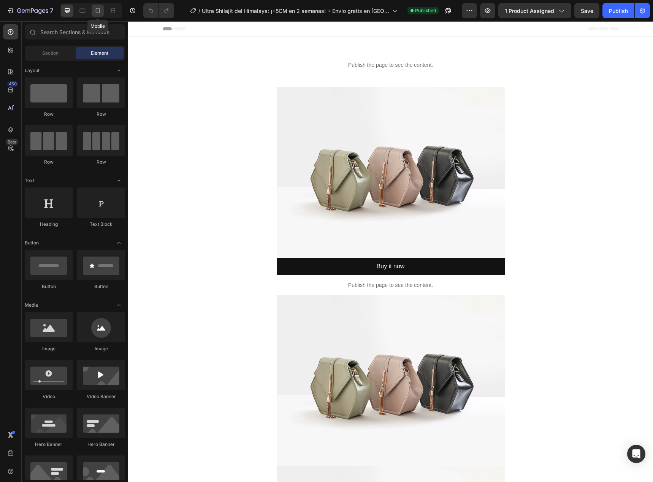
click at [101, 11] on icon at bounding box center [98, 11] width 8 height 8
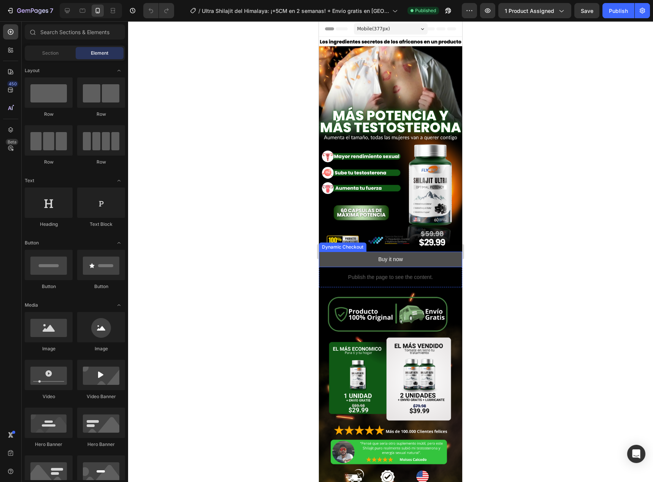
click at [368, 254] on button "Buy it now" at bounding box center [390, 260] width 143 height 16
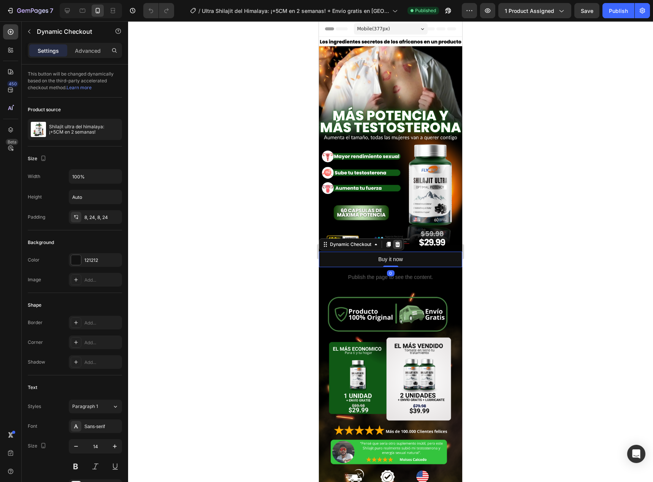
click at [395, 242] on icon at bounding box center [397, 244] width 5 height 5
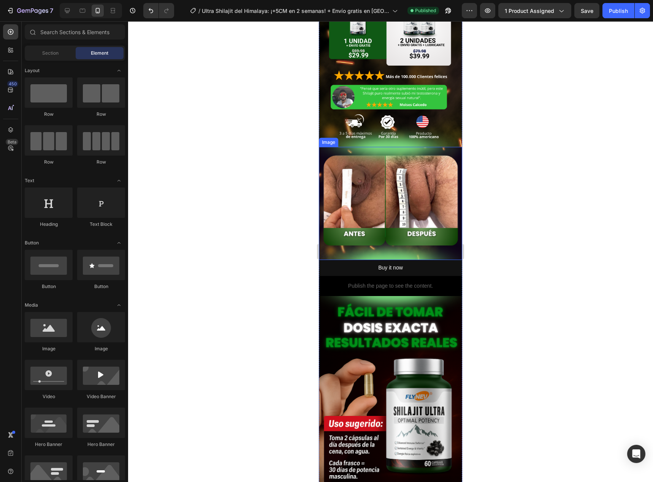
scroll to position [342, 0]
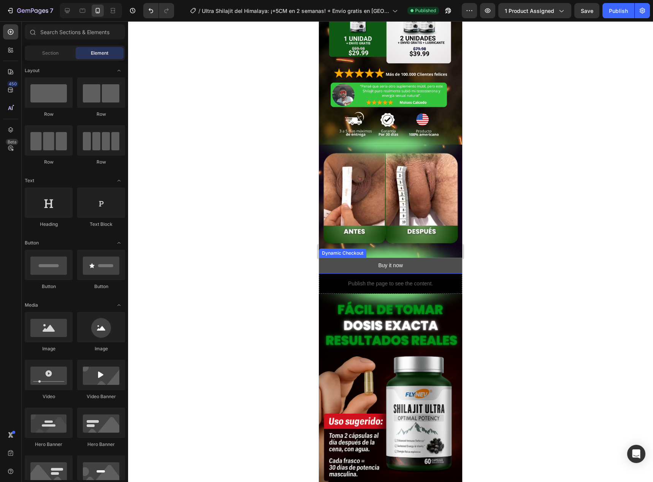
click at [361, 258] on button "Buy it now" at bounding box center [390, 266] width 143 height 16
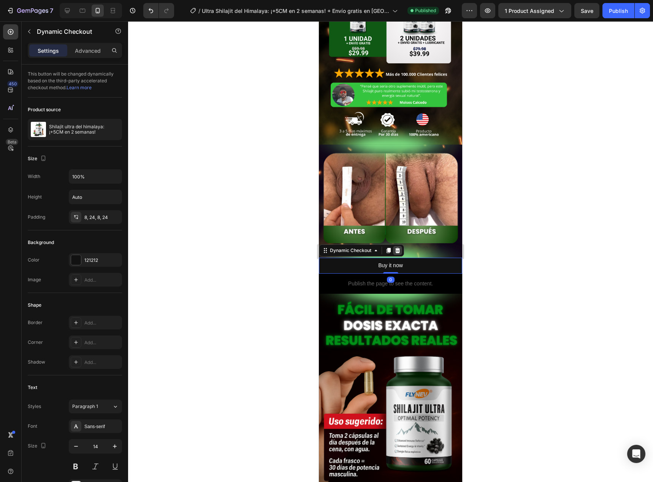
click at [401, 246] on div at bounding box center [397, 250] width 9 height 9
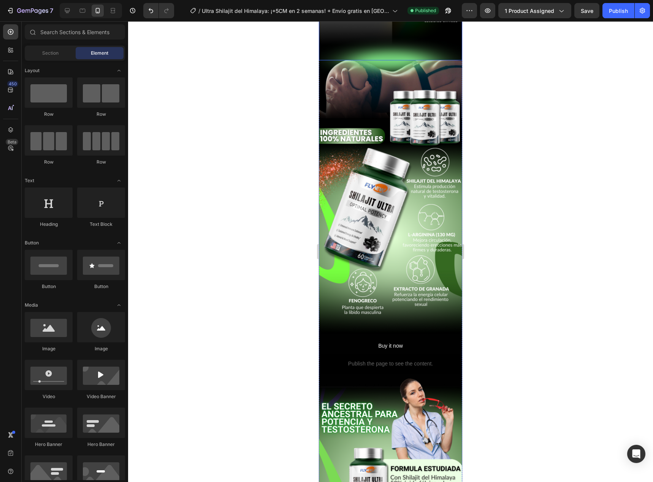
scroll to position [1026, 0]
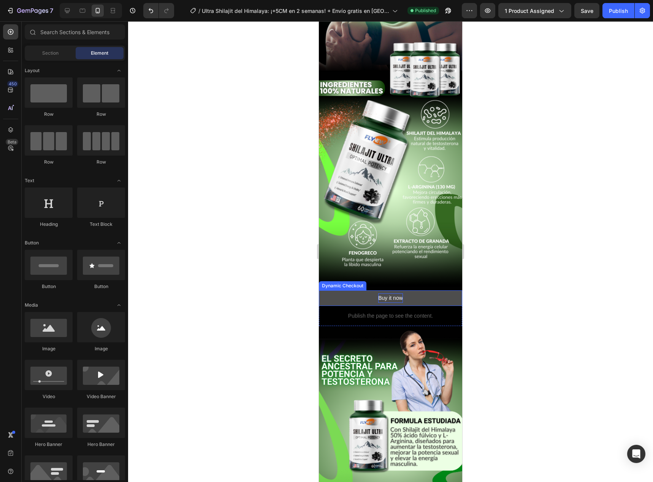
click at [387, 294] on div "Buy it now" at bounding box center [390, 298] width 25 height 9
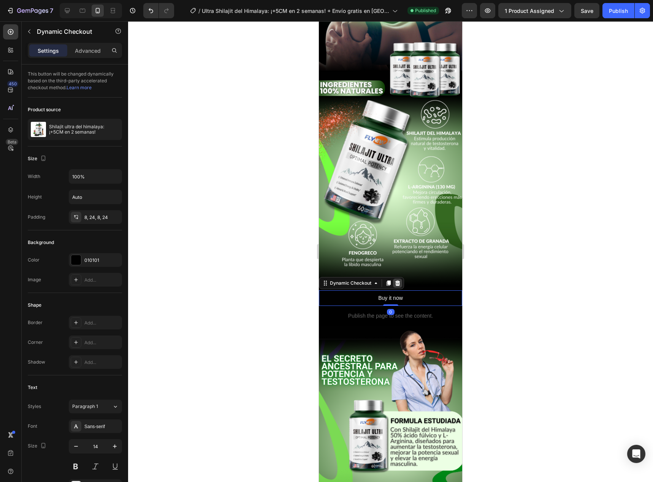
click at [399, 280] on icon at bounding box center [397, 283] width 6 height 6
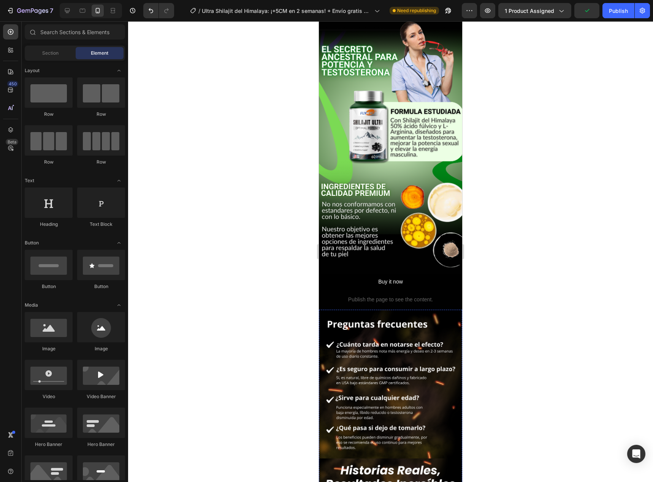
scroll to position [1206, 0]
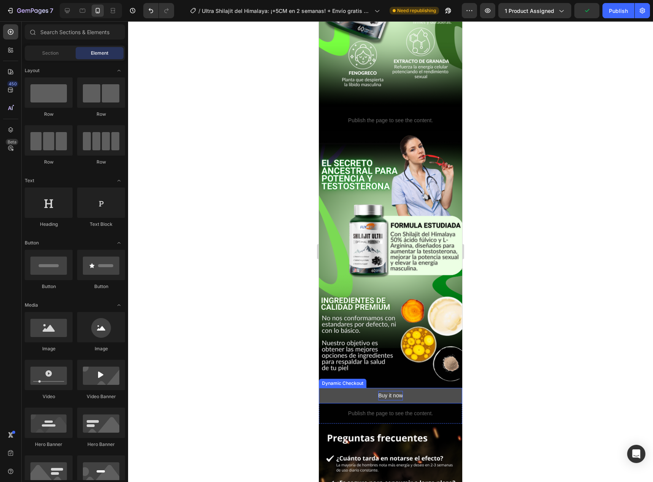
click at [379, 391] on div "Buy it now" at bounding box center [390, 395] width 25 height 9
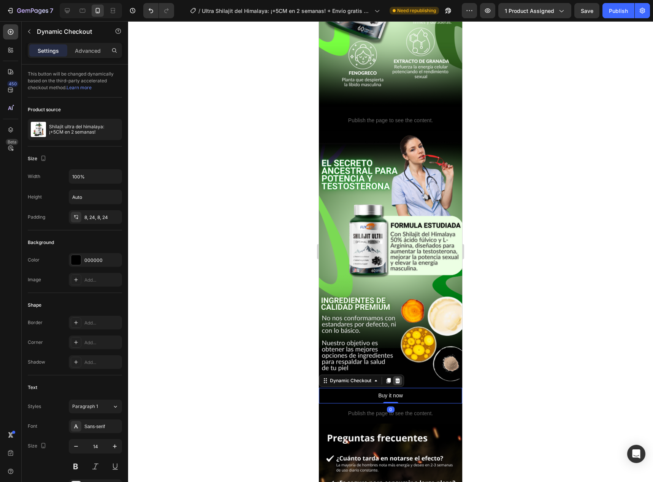
click at [397, 378] on icon at bounding box center [397, 380] width 5 height 5
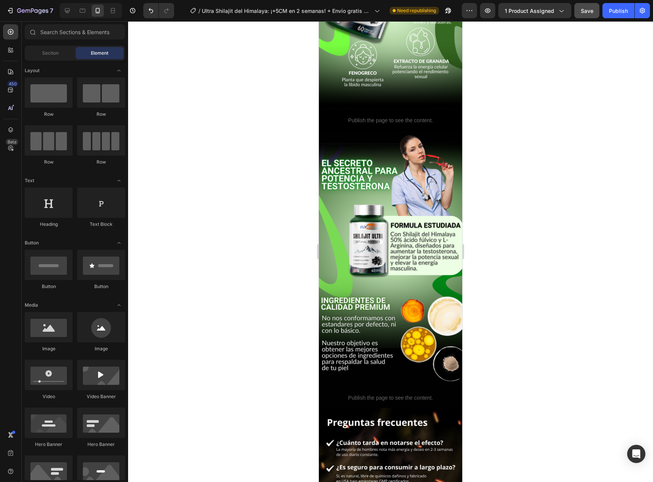
click at [592, 12] on span "Save" at bounding box center [586, 11] width 13 height 6
click at [616, 13] on div "Publish" at bounding box center [618, 11] width 19 height 8
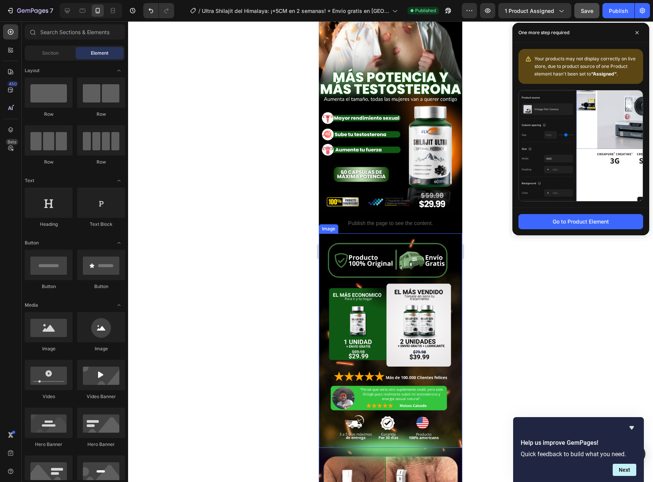
scroll to position [38, 0]
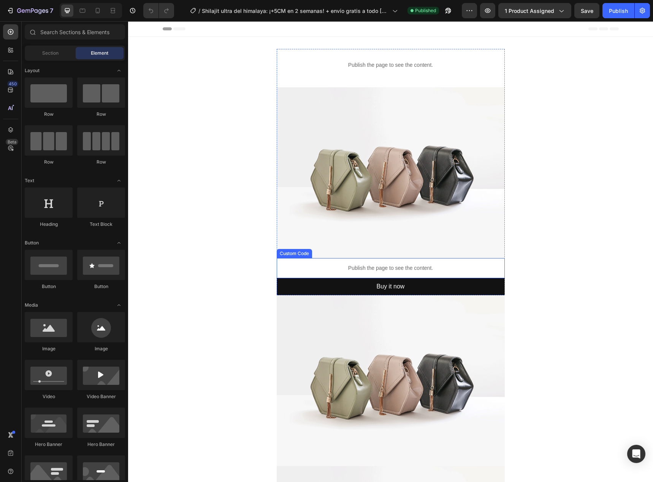
click at [402, 265] on p "Publish the page to see the content." at bounding box center [391, 268] width 228 height 8
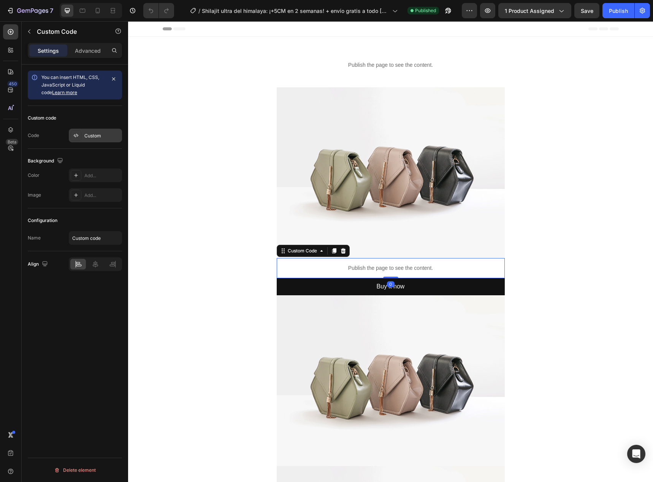
click at [81, 134] on div at bounding box center [76, 135] width 11 height 11
click at [346, 272] on p "Publish the page to see the content." at bounding box center [391, 268] width 228 height 8
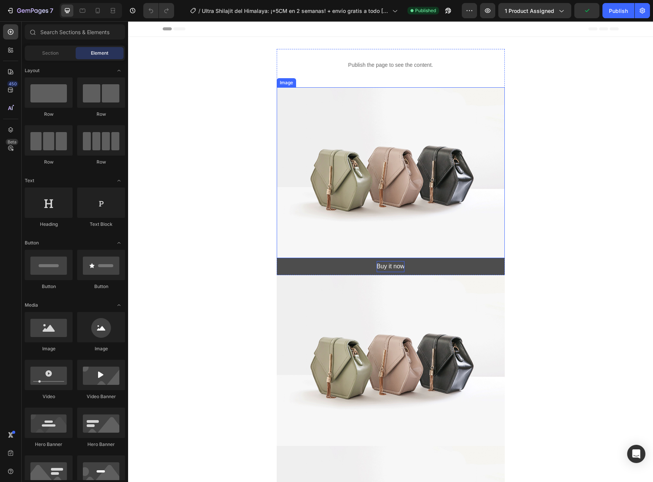
click at [380, 264] on div "Buy it now" at bounding box center [390, 266] width 28 height 11
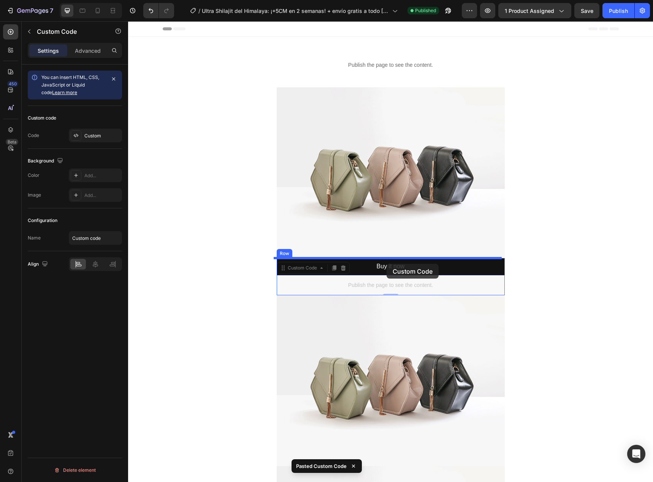
drag, startPoint x: 384, startPoint y: 283, endPoint x: 386, endPoint y: 264, distance: 19.6
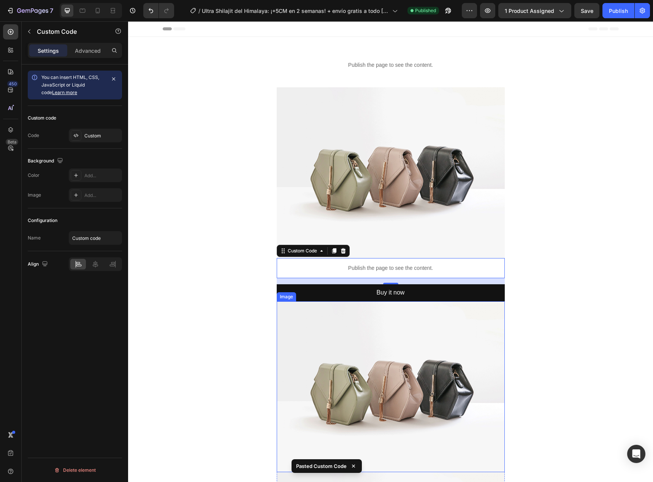
scroll to position [76, 0]
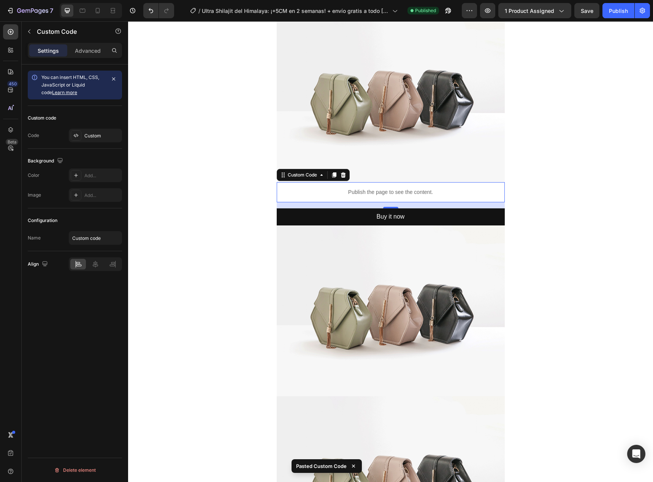
click at [84, 49] on p "Advanced" at bounding box center [88, 51] width 26 height 8
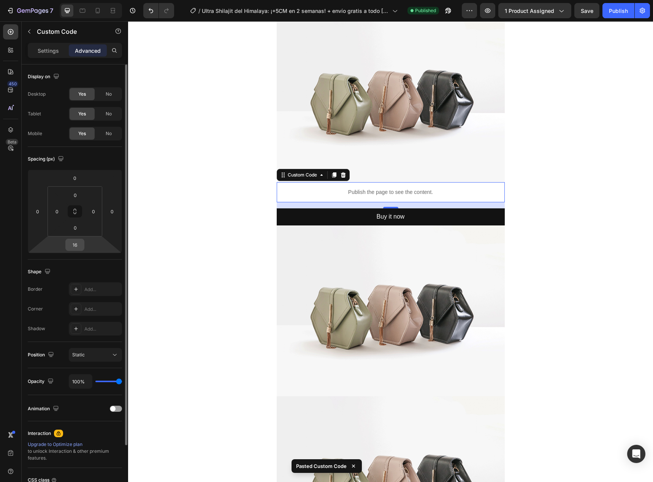
click at [80, 247] on input "16" at bounding box center [74, 244] width 15 height 11
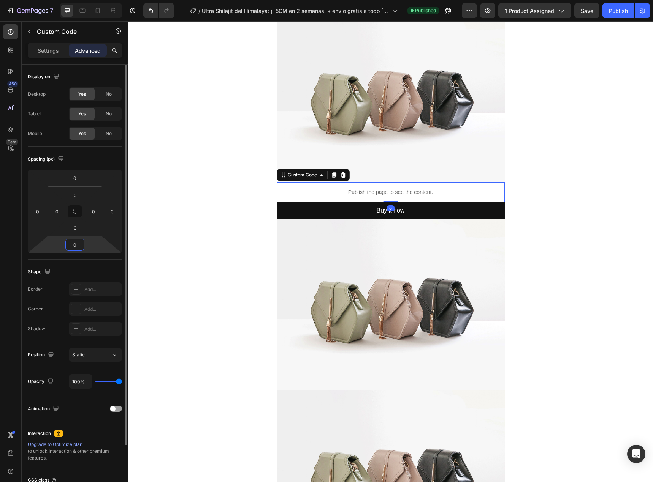
type input "0"
click at [112, 261] on div "Shape Border Add... Corner Add... Shadow Add..." at bounding box center [75, 301] width 94 height 82
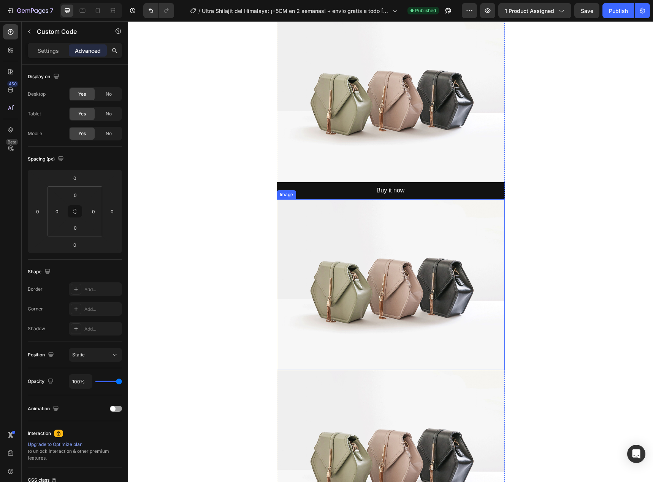
scroll to position [418, 0]
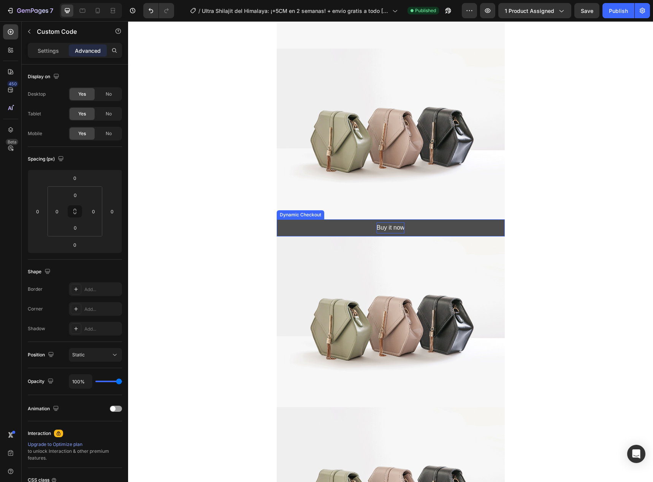
click at [384, 226] on div "Buy it now" at bounding box center [390, 228] width 28 height 11
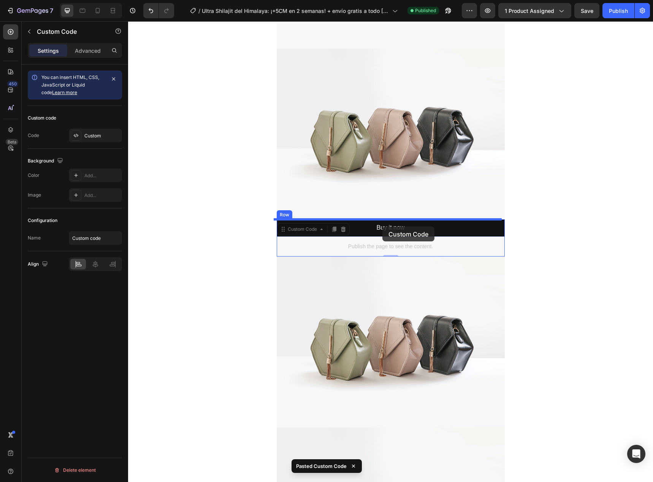
drag, startPoint x: 385, startPoint y: 243, endPoint x: 382, endPoint y: 227, distance: 16.6
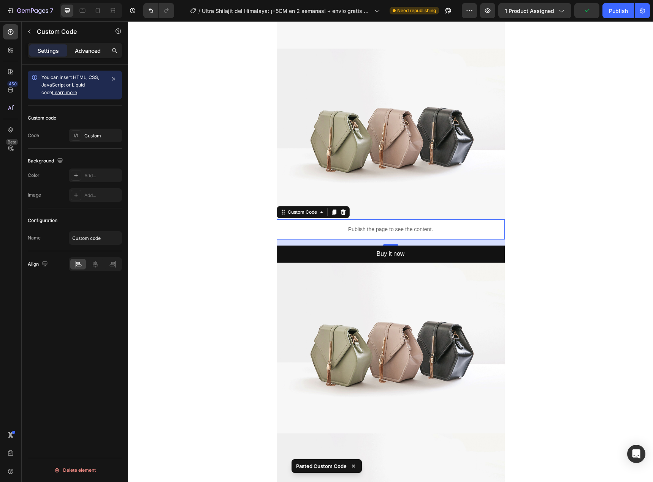
click at [94, 50] on p "Advanced" at bounding box center [88, 51] width 26 height 8
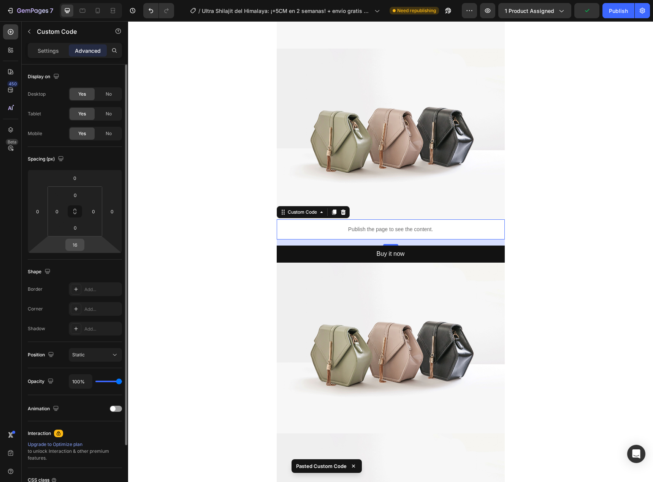
click at [82, 247] on input "16" at bounding box center [74, 244] width 15 height 11
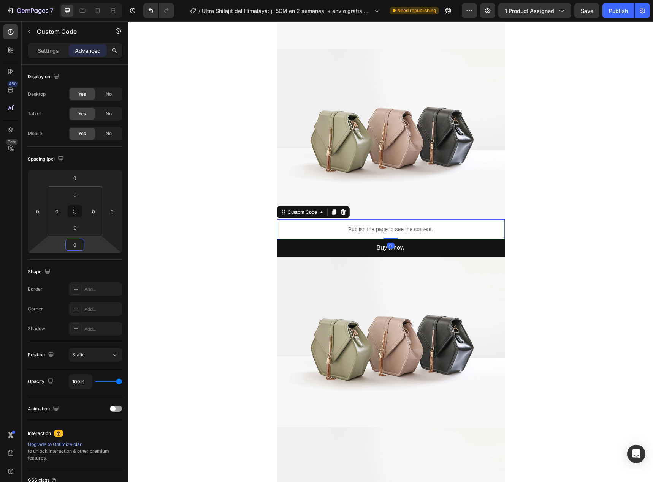
type input "0"
click at [299, 227] on p "Publish the page to see the content." at bounding box center [391, 230] width 228 height 8
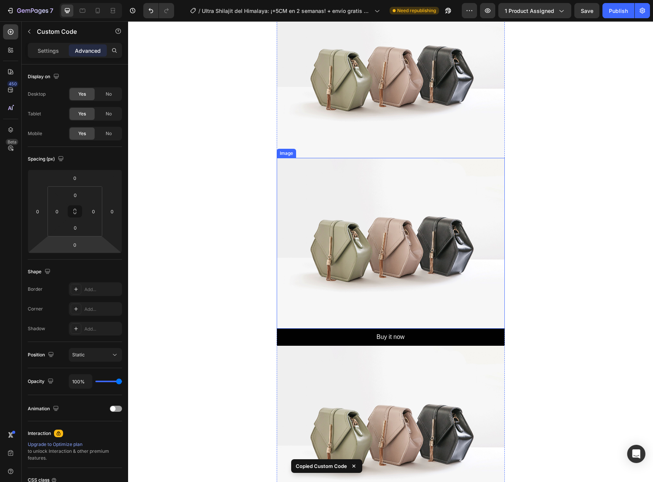
scroll to position [760, 0]
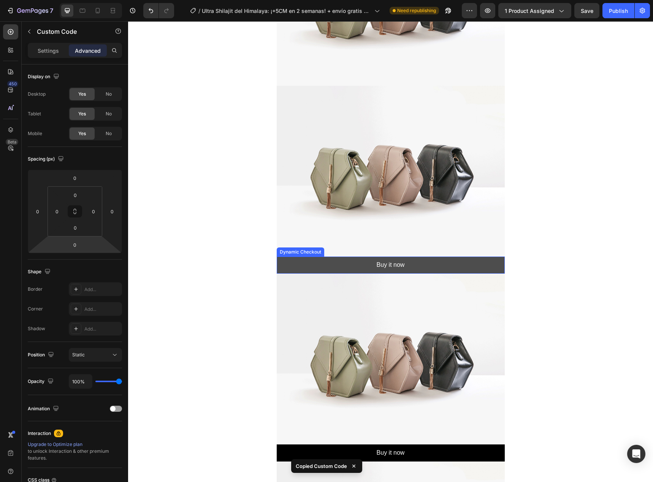
click at [359, 268] on button "Buy it now" at bounding box center [391, 265] width 228 height 17
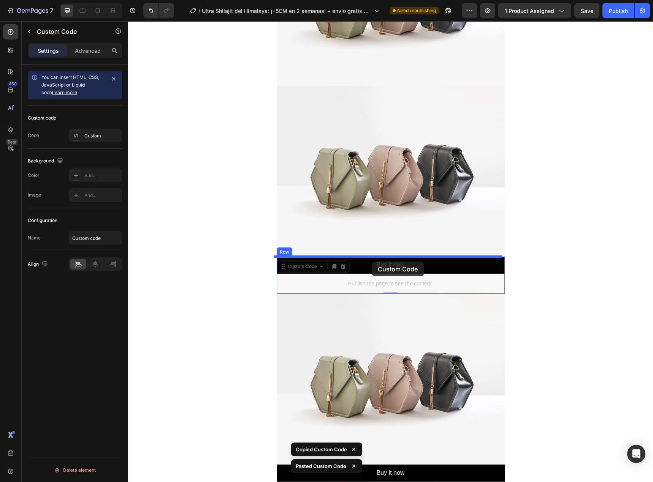
drag, startPoint x: 369, startPoint y: 286, endPoint x: 372, endPoint y: 260, distance: 26.0
click at [372, 260] on div "Header Publish the page to see the content. Custom Code Row Image Publish the p…" at bounding box center [390, 265] width 525 height 2008
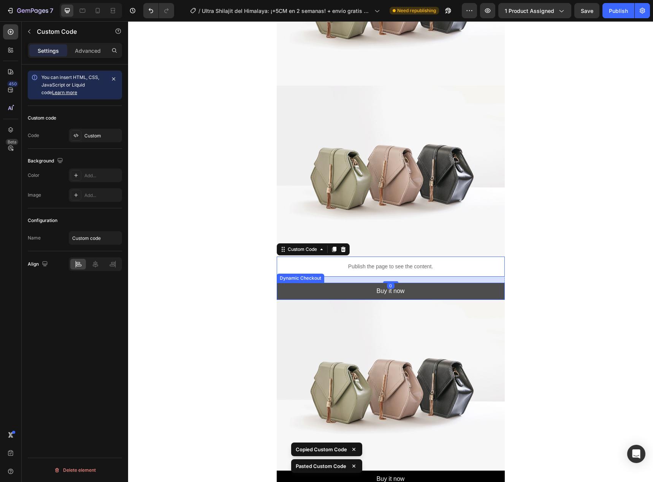
scroll to position [798, 0]
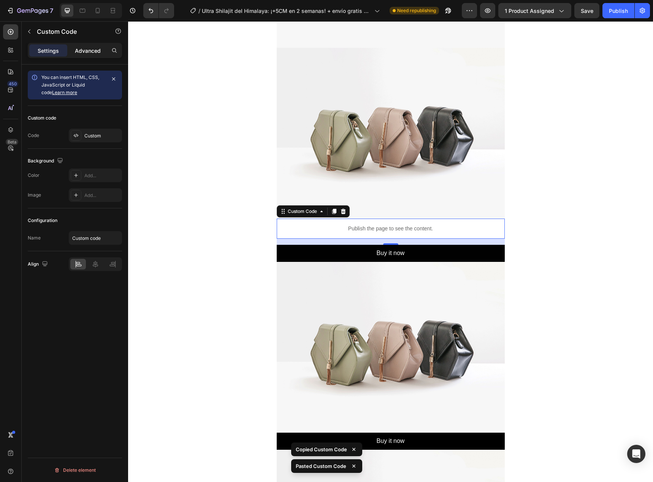
click at [90, 55] on div "Advanced" at bounding box center [88, 50] width 38 height 12
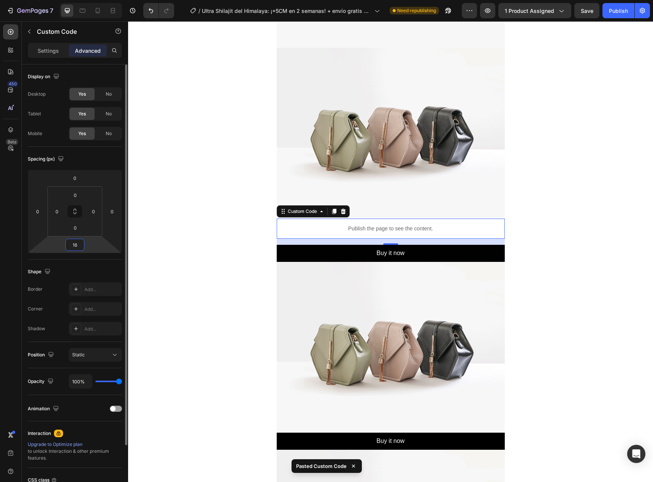
click at [79, 246] on input "16" at bounding box center [74, 244] width 15 height 11
type input "0"
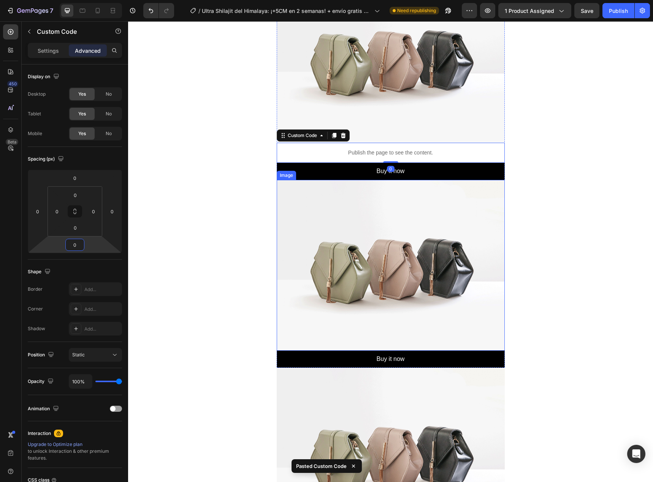
scroll to position [950, 0]
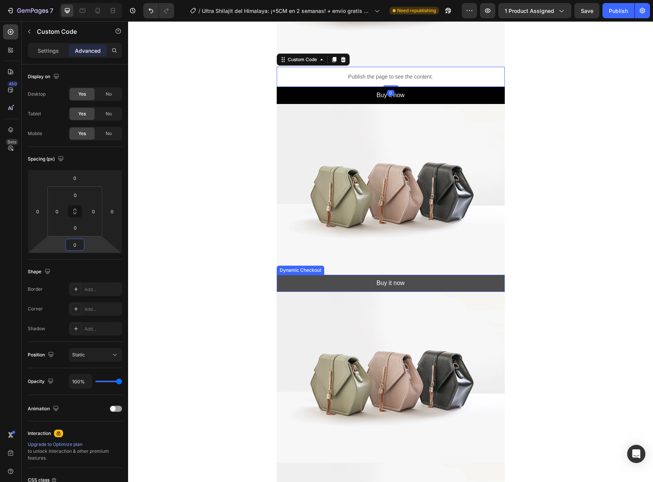
click at [366, 290] on button "Buy it now" at bounding box center [391, 283] width 228 height 17
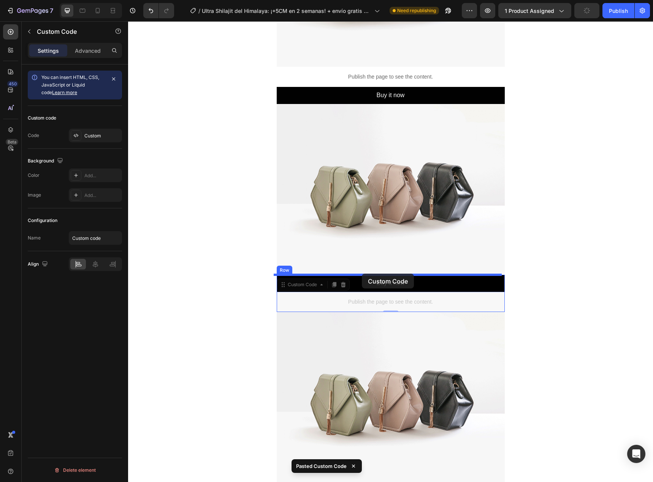
drag, startPoint x: 360, startPoint y: 305, endPoint x: 361, endPoint y: 277, distance: 28.9
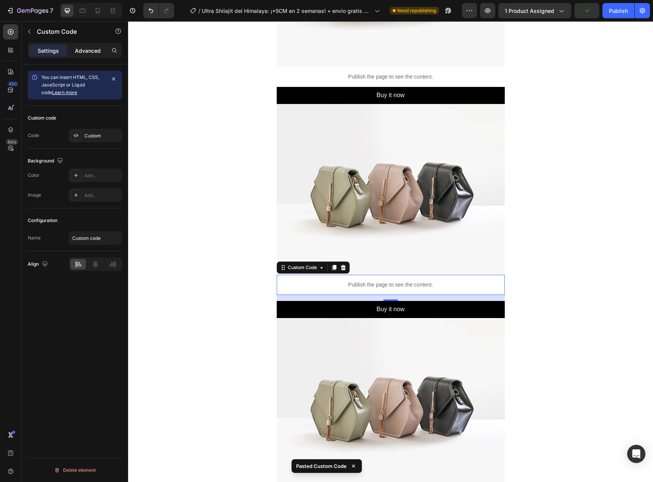
click at [84, 46] on div "Advanced" at bounding box center [88, 50] width 38 height 12
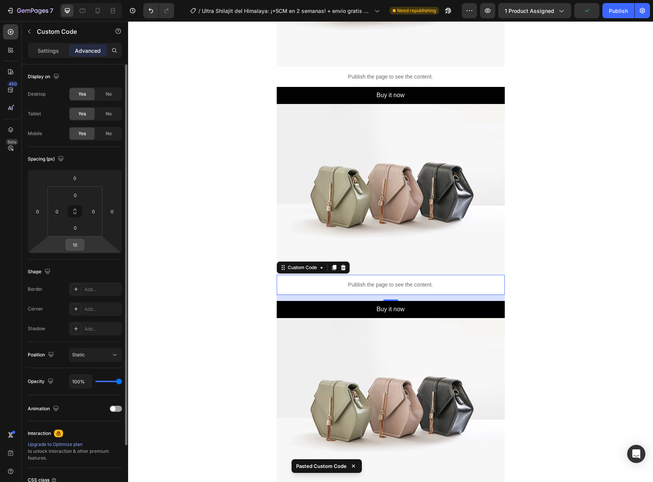
click at [80, 240] on input "16" at bounding box center [74, 244] width 15 height 11
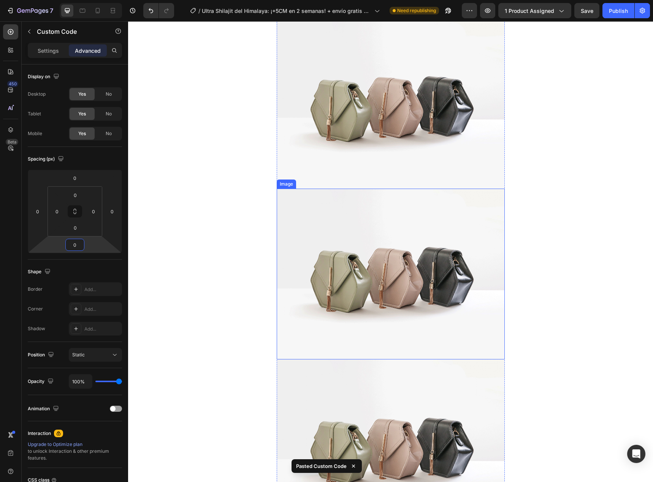
scroll to position [1567, 0]
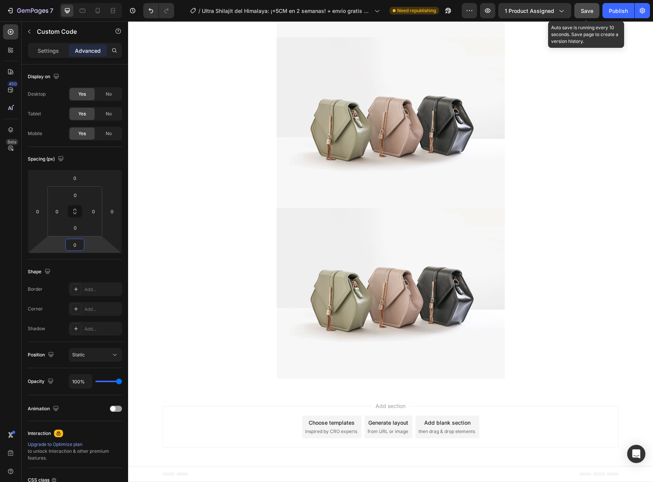
type input "0"
click at [585, 7] on div "Save" at bounding box center [586, 11] width 13 height 8
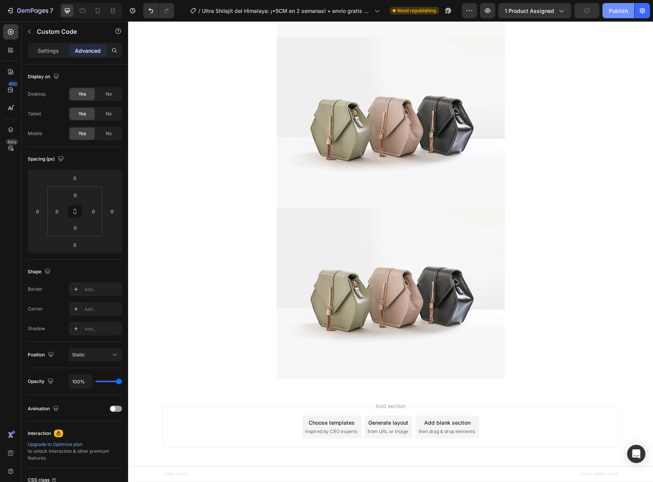
click at [617, 11] on div "Publish" at bounding box center [618, 11] width 19 height 8
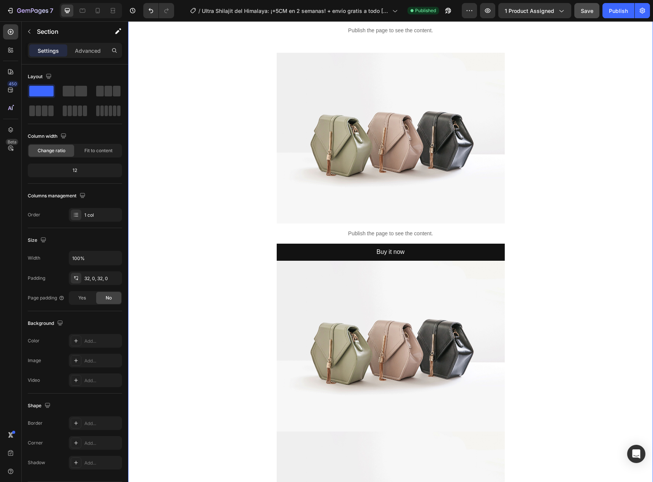
scroll to position [0, 0]
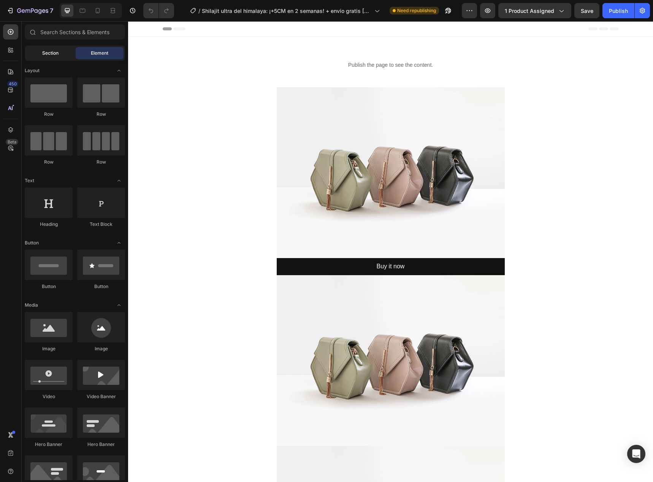
click at [65, 49] on div "Section" at bounding box center [50, 53] width 48 height 12
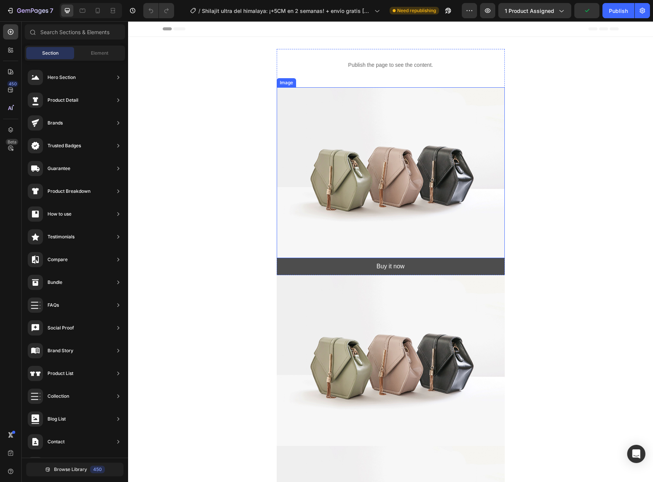
click at [359, 267] on button "Buy it now" at bounding box center [391, 266] width 228 height 17
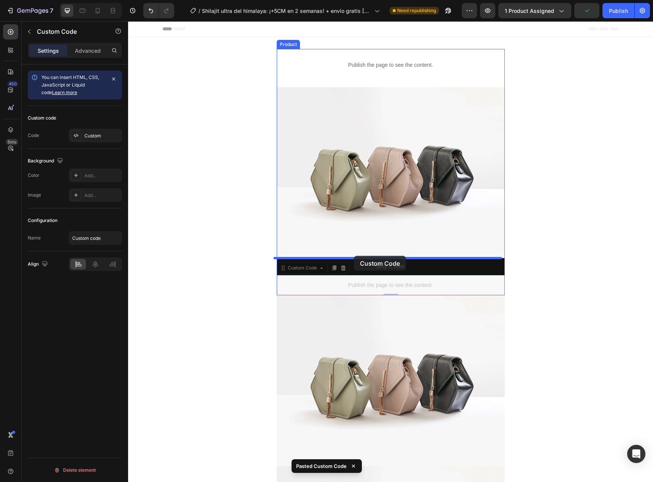
drag, startPoint x: 353, startPoint y: 285, endPoint x: 354, endPoint y: 256, distance: 28.9
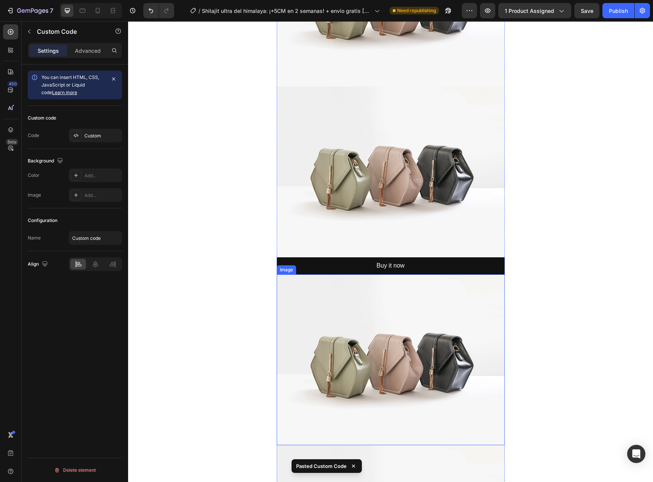
scroll to position [456, 0]
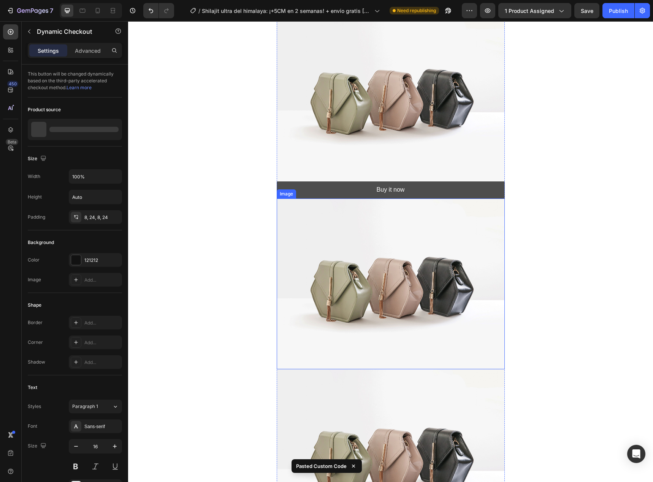
click at [366, 185] on button "Buy it now" at bounding box center [391, 190] width 228 height 17
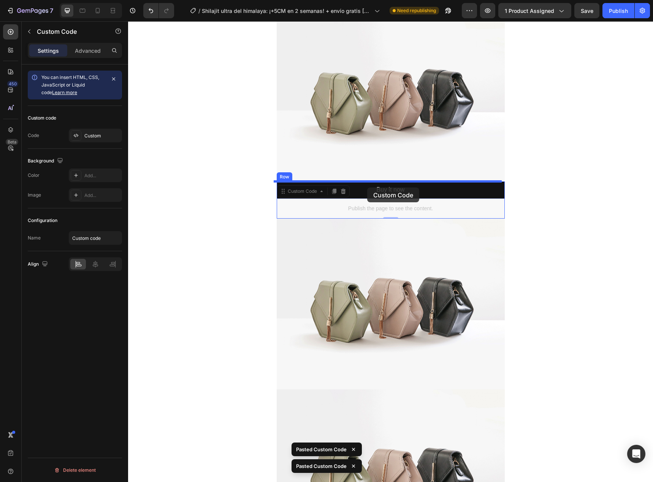
drag, startPoint x: 365, startPoint y: 208, endPoint x: 367, endPoint y: 188, distance: 20.2
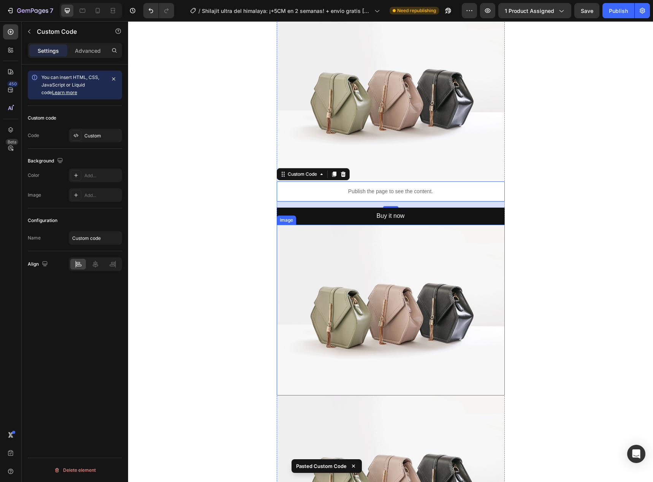
scroll to position [494, 0]
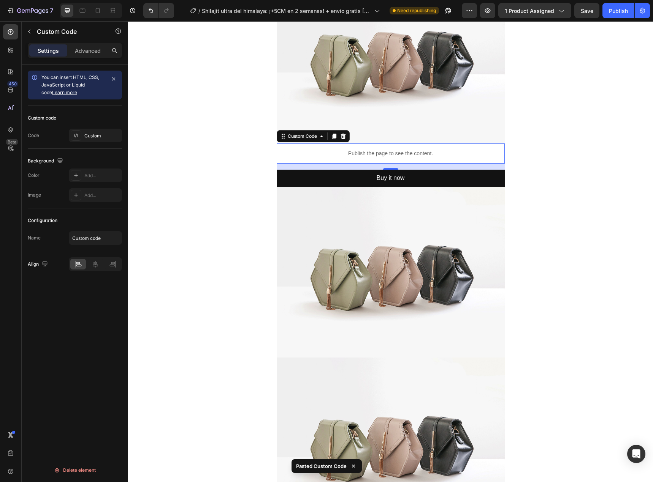
click at [73, 47] on div "Advanced" at bounding box center [88, 50] width 38 height 12
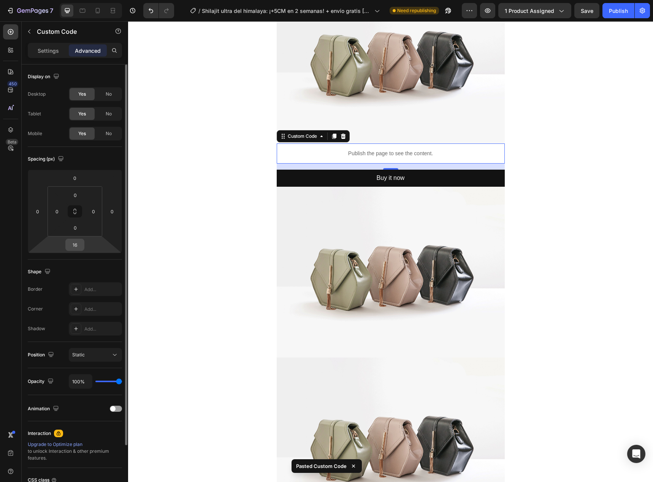
click at [74, 244] on input "16" at bounding box center [74, 244] width 15 height 11
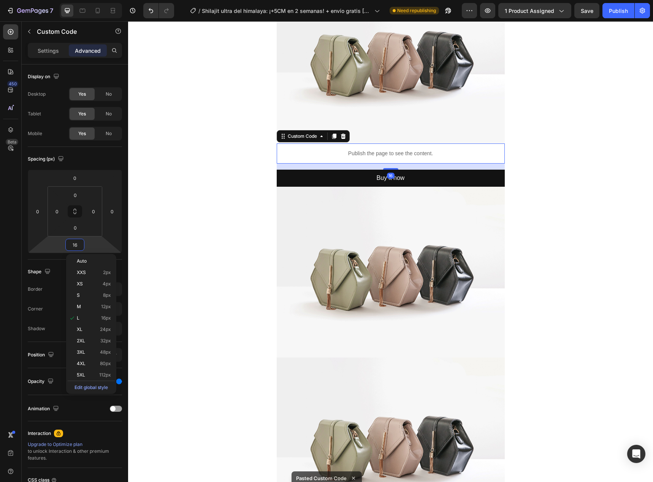
type input "0"
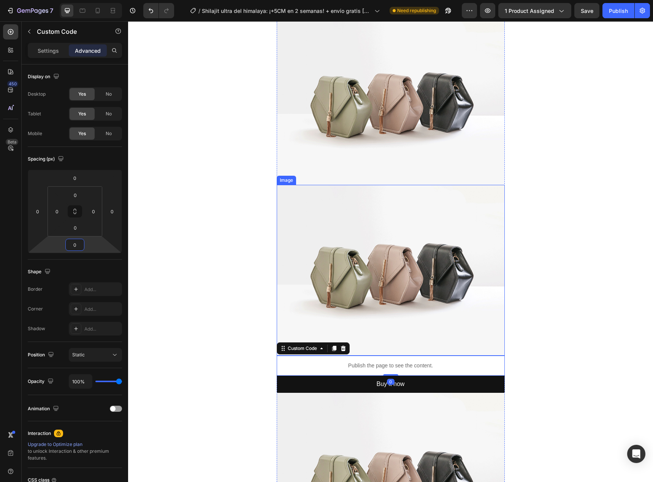
scroll to position [228, 0]
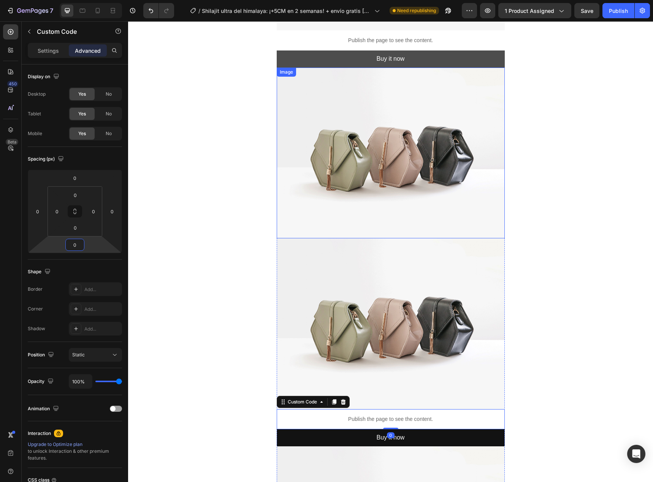
click at [365, 66] on button "Buy it now" at bounding box center [391, 59] width 228 height 17
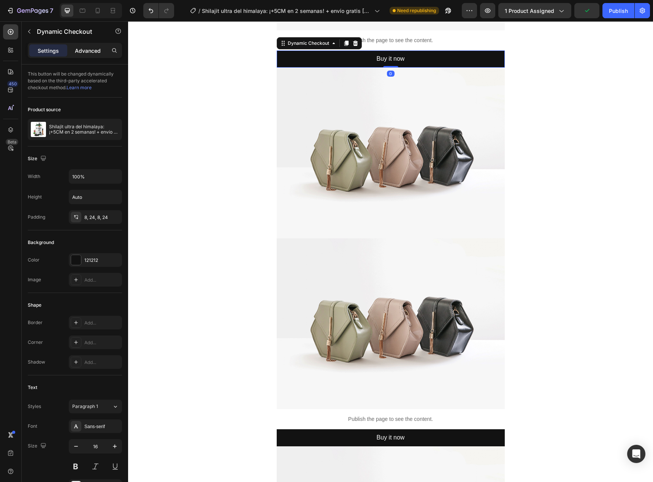
click at [82, 44] on div "Advanced" at bounding box center [88, 50] width 38 height 12
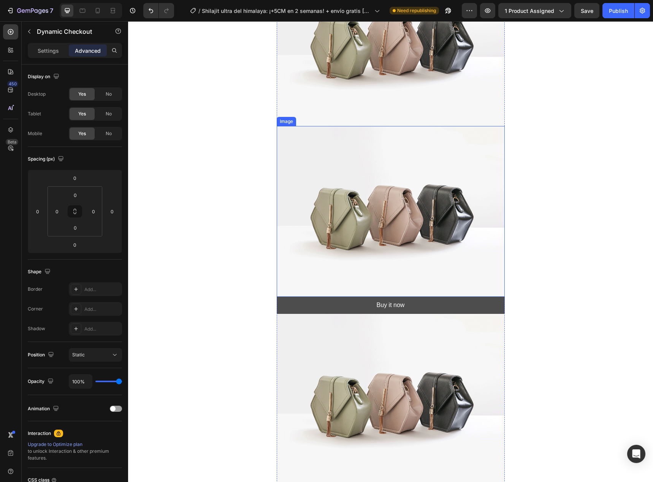
scroll to position [722, 0]
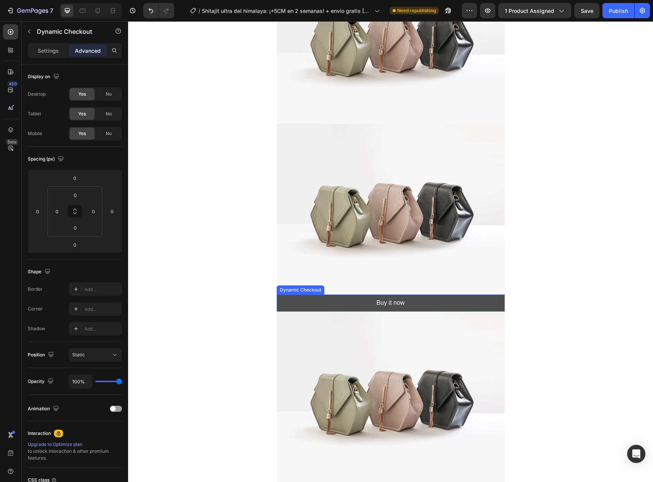
click at [371, 302] on button "Buy it now" at bounding box center [391, 303] width 228 height 17
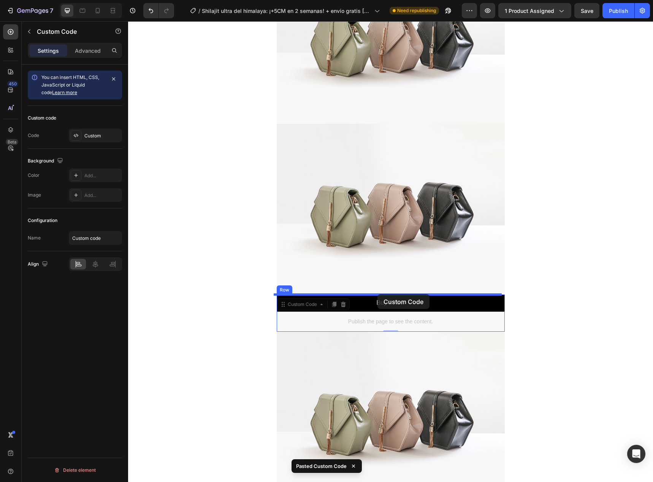
drag, startPoint x: 374, startPoint y: 320, endPoint x: 377, endPoint y: 294, distance: 25.6
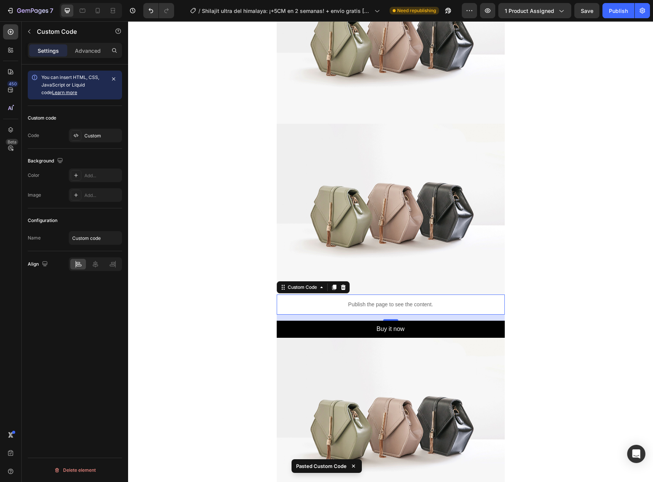
click at [85, 47] on p "Advanced" at bounding box center [88, 51] width 26 height 8
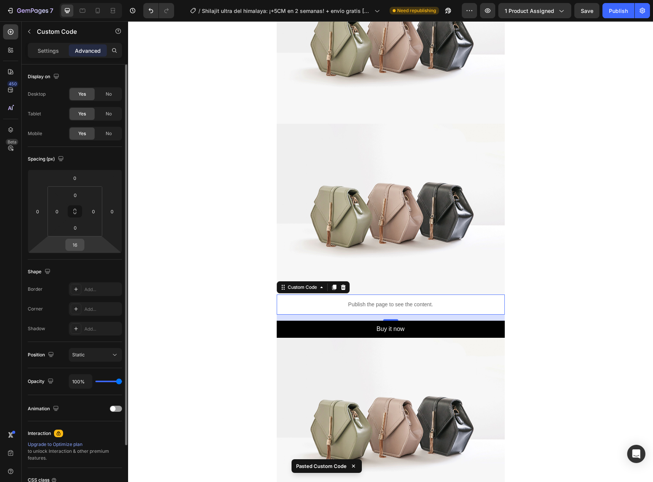
click at [77, 245] on input "16" at bounding box center [74, 244] width 15 height 11
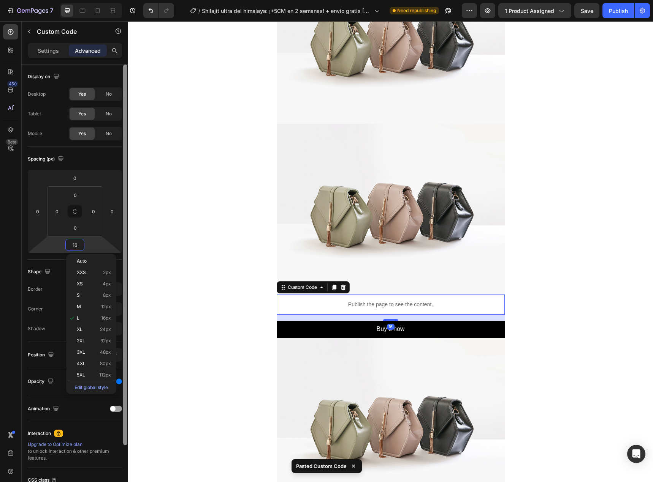
type input "0"
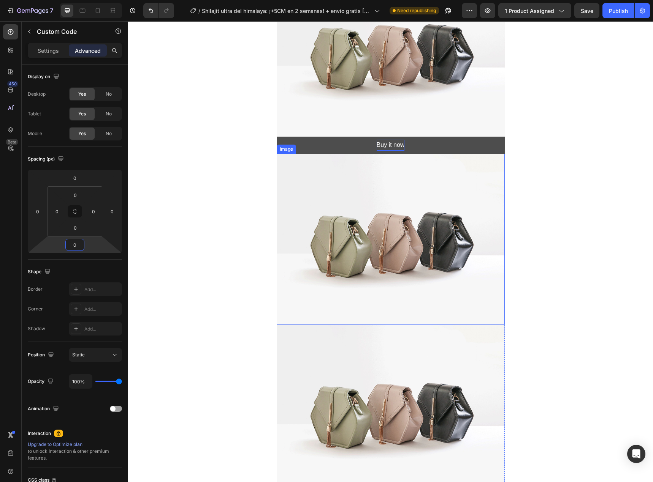
scroll to position [1140, 0]
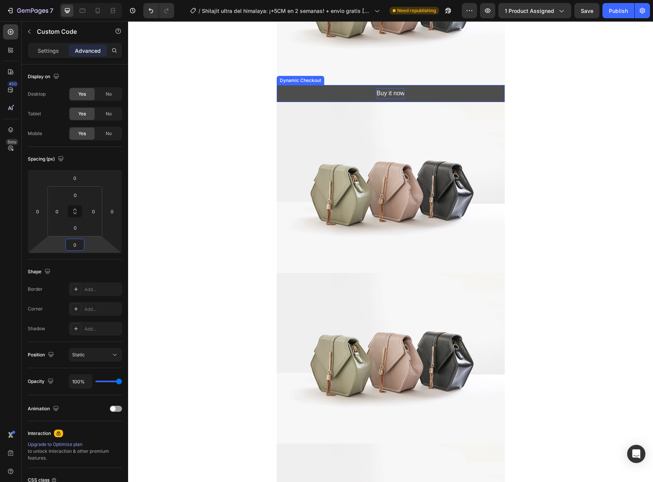
click at [385, 91] on div "Buy it now" at bounding box center [390, 93] width 28 height 11
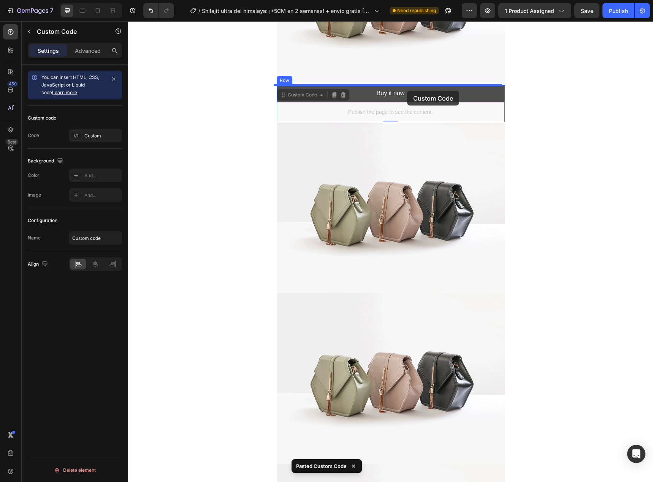
drag, startPoint x: 405, startPoint y: 114, endPoint x: 407, endPoint y: 91, distance: 23.6
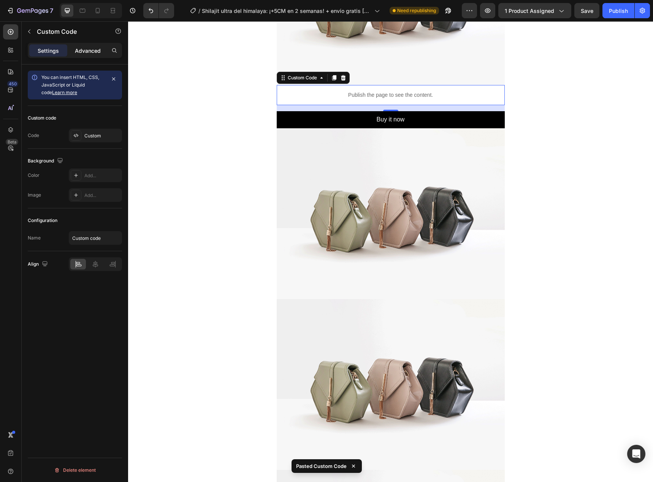
click at [80, 51] on p "Advanced" at bounding box center [88, 51] width 26 height 8
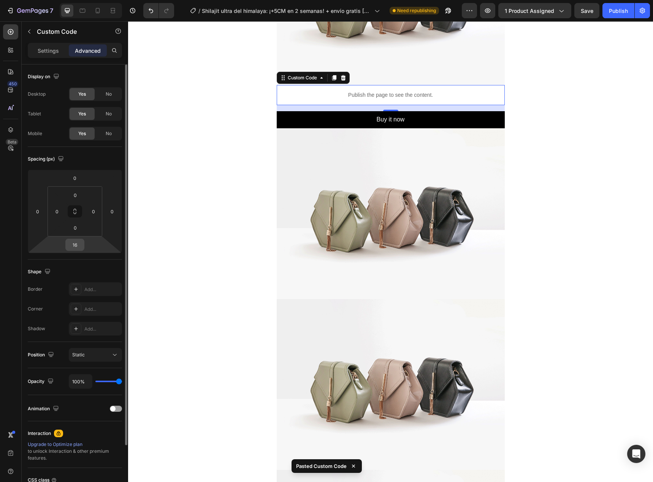
click at [74, 249] on input "16" at bounding box center [74, 244] width 15 height 11
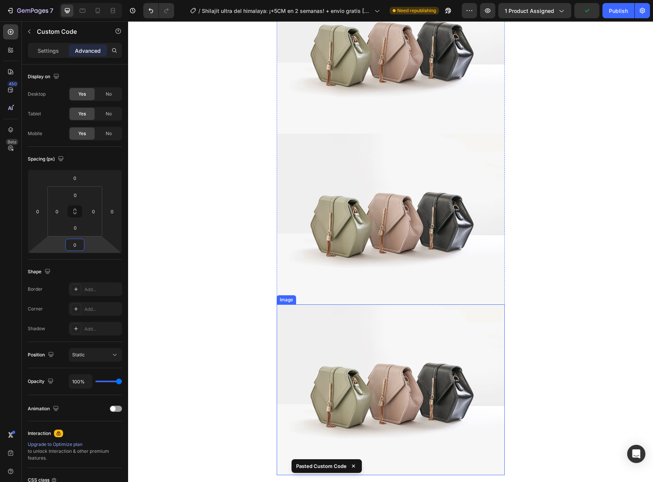
scroll to position [1567, 0]
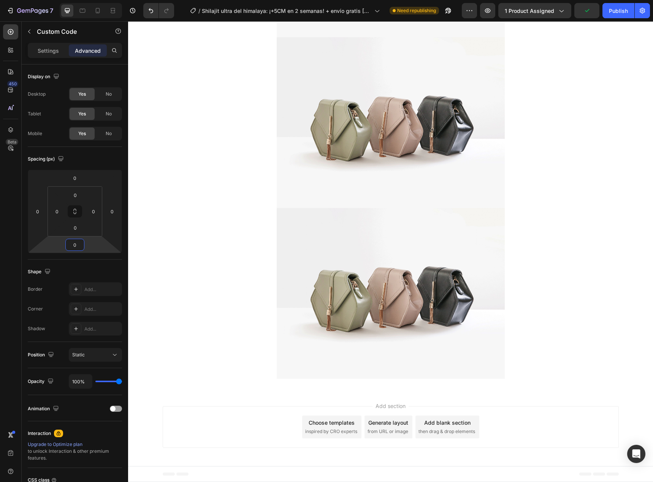
type input "0"
click at [623, 11] on div "Publish" at bounding box center [618, 11] width 19 height 8
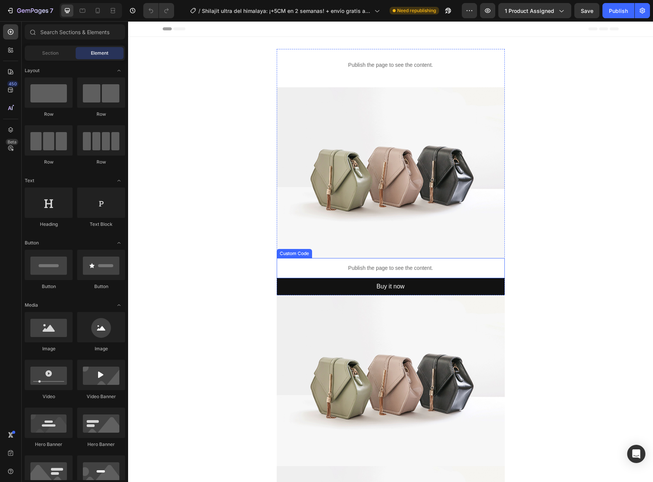
click at [373, 263] on div "Publish the page to see the content." at bounding box center [391, 268] width 228 height 20
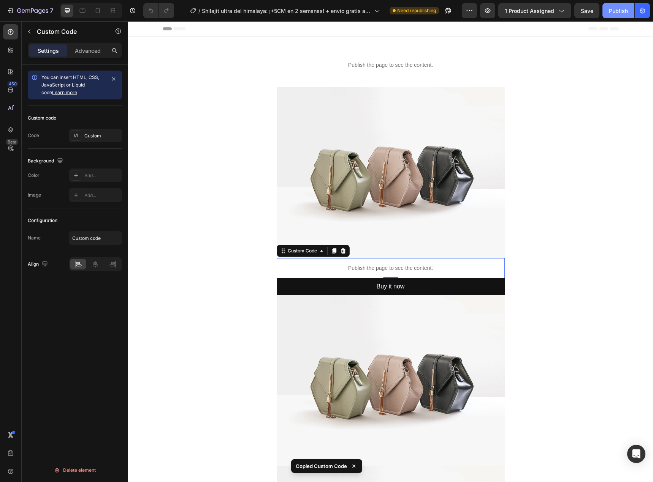
click at [622, 17] on button "Publish" at bounding box center [618, 10] width 32 height 15
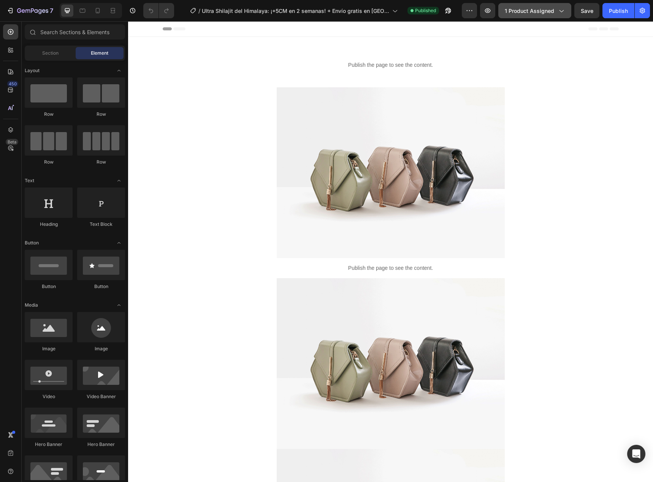
click at [522, 13] on span "1 product assigned" at bounding box center [528, 11] width 49 height 8
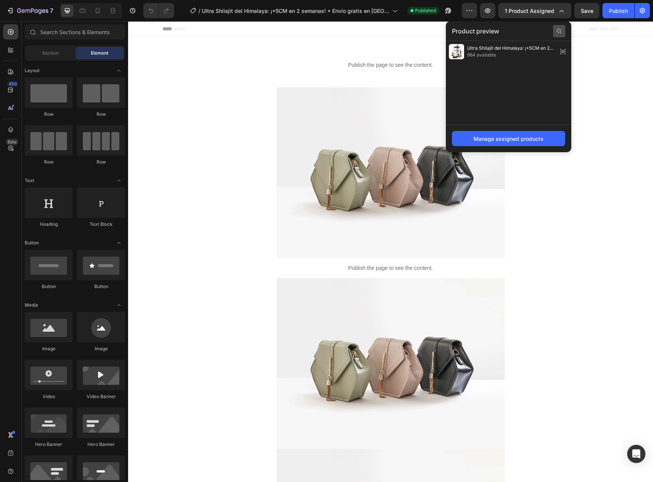
click at [559, 28] on icon at bounding box center [559, 31] width 6 height 6
type input "Ultra Shilajit del Himalaya: ¡+5CM en 2 semanas! + Envío gratis [GEOGRAPHIC_DAT…"
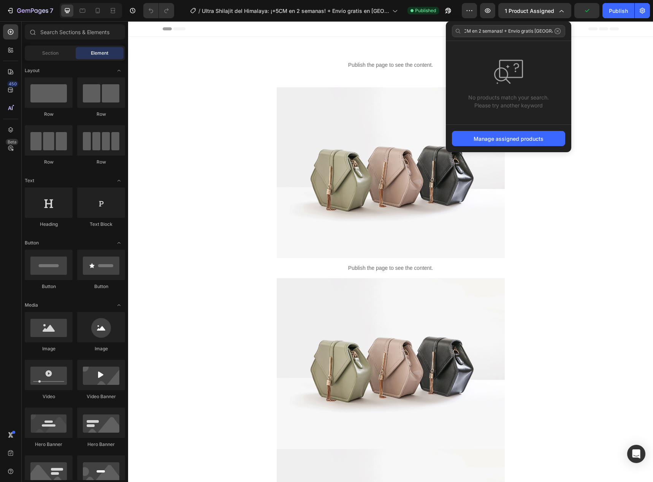
scroll to position [0, 0]
click at [558, 32] on icon at bounding box center [557, 31] width 6 height 6
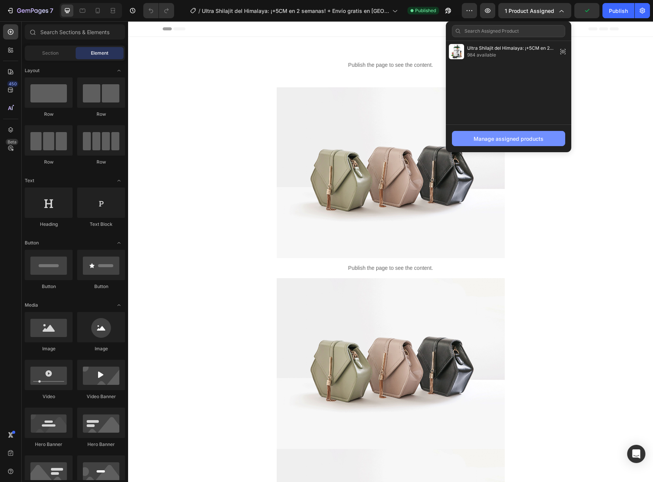
click at [514, 137] on div "Manage assigned products" at bounding box center [508, 139] width 70 height 8
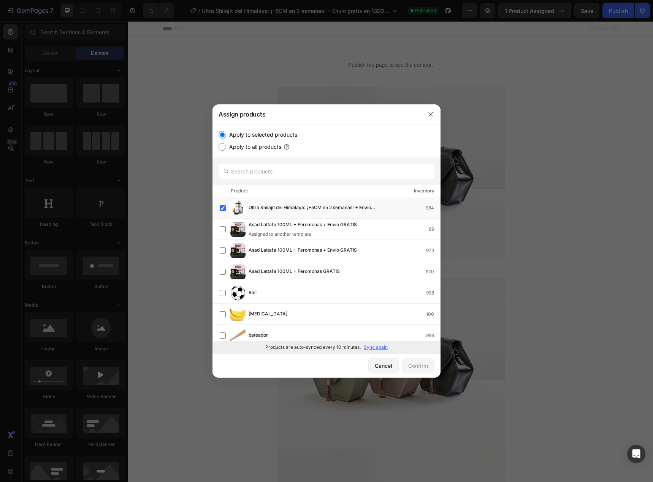
click at [358, 183] on div at bounding box center [326, 171] width 228 height 27
click at [351, 172] on input "text" at bounding box center [326, 171] width 216 height 15
paste input "Ultra Shilajit del Himalaya: ¡+5CM en 2 semanas! + Envío gratis [GEOGRAPHIC_DAT…"
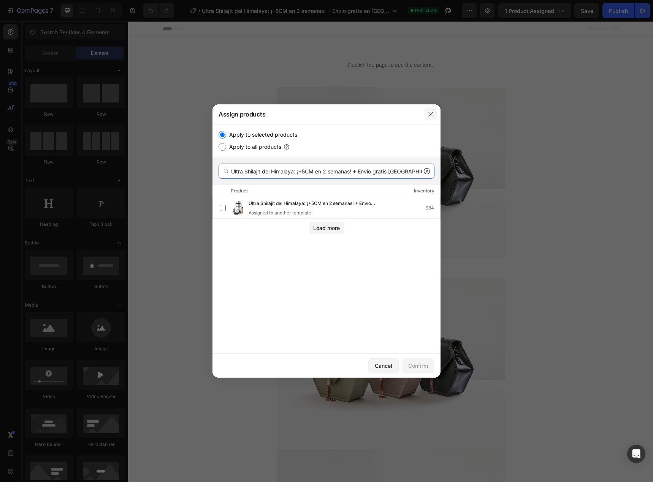
type input "Ultra Shilajit del Himalaya: ¡+5CM en 2 semanas! + Envío gratis [GEOGRAPHIC_DAT…"
click at [429, 113] on icon "button" at bounding box center [430, 114] width 6 height 6
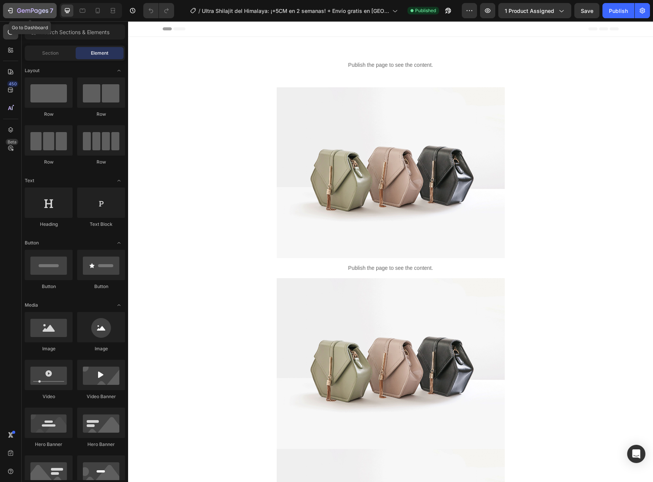
click at [8, 6] on button "7" at bounding box center [30, 10] width 54 height 15
click at [556, 15] on button "1 product assigned" at bounding box center [534, 10] width 73 height 15
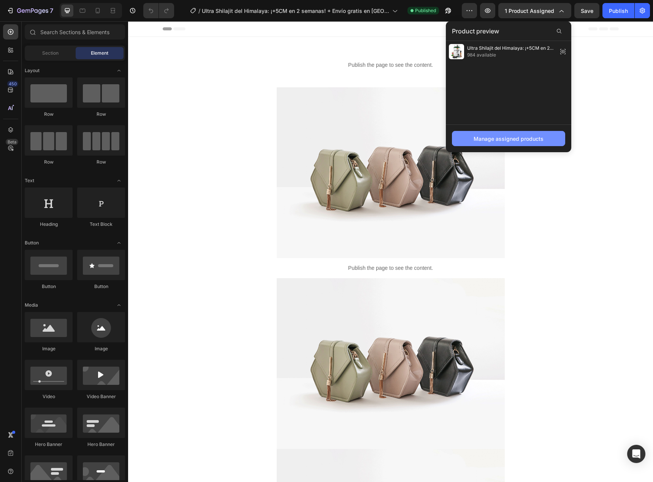
click at [508, 146] on button "Manage assigned products" at bounding box center [508, 138] width 113 height 15
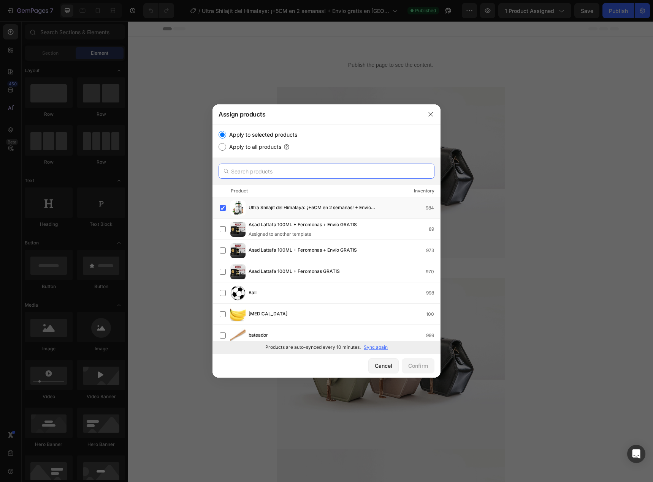
click at [277, 179] on input "text" at bounding box center [326, 171] width 216 height 15
paste input "Ultra Shilajit del Himalaya: ¡+5CM en 2 semanas! + Envío gratis [GEOGRAPHIC_DAT…"
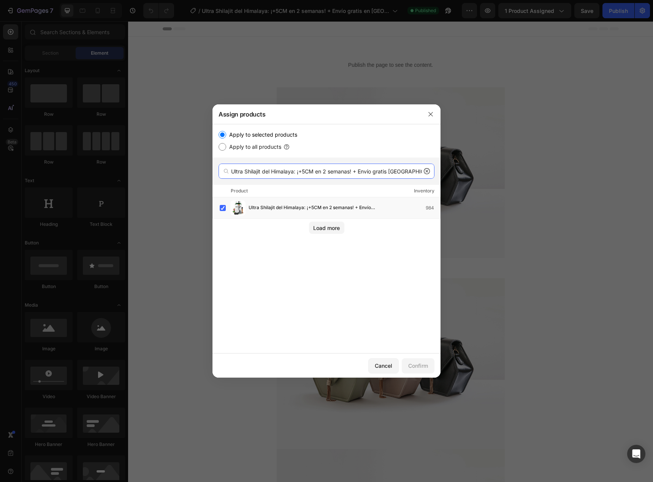
type input "Ultra Shilajit del Himalaya: ¡+5CM en 2 semanas! + Envío gratis [GEOGRAPHIC_DAT…"
click at [427, 118] on button "button" at bounding box center [430, 114] width 12 height 12
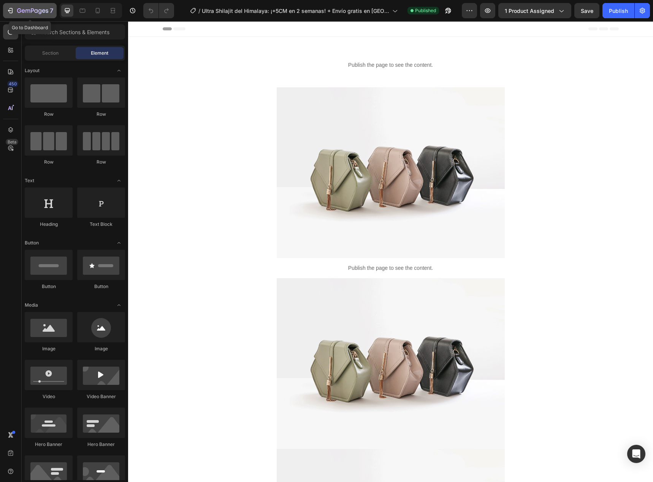
click at [8, 14] on icon "button" at bounding box center [10, 11] width 8 height 8
click at [525, 13] on span "1 product assigned" at bounding box center [528, 11] width 49 height 8
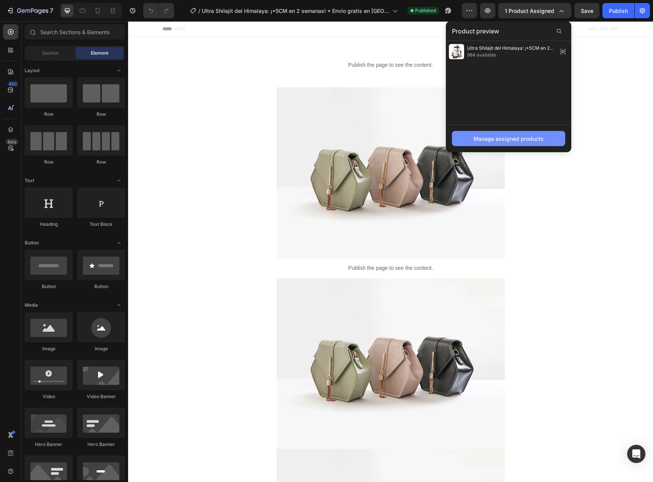
click at [498, 134] on button "Manage assigned products" at bounding box center [508, 138] width 113 height 15
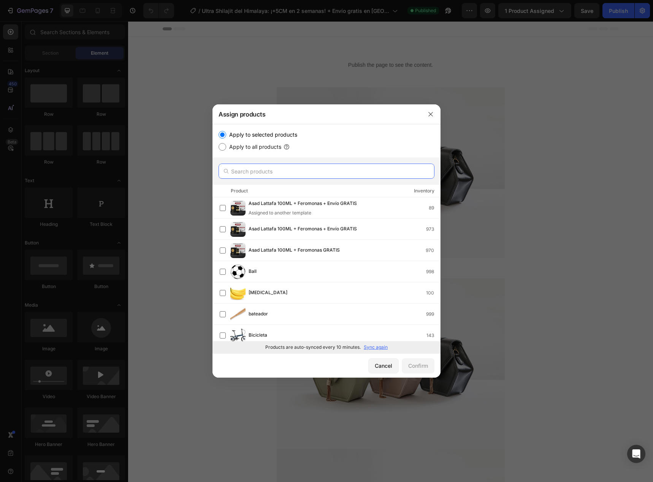
click at [267, 173] on input "text" at bounding box center [326, 171] width 216 height 15
paste input "10097761943851"
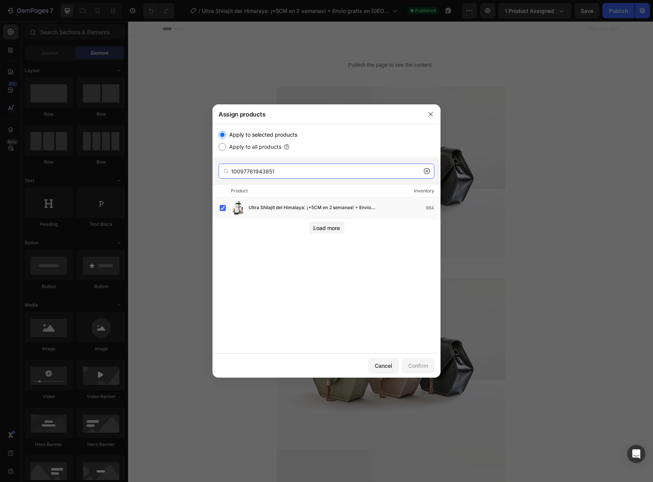
type input "10097761943851"
click at [279, 174] on input "10097761943851" at bounding box center [326, 171] width 216 height 15
click at [380, 364] on div "Cancel" at bounding box center [383, 366] width 17 height 8
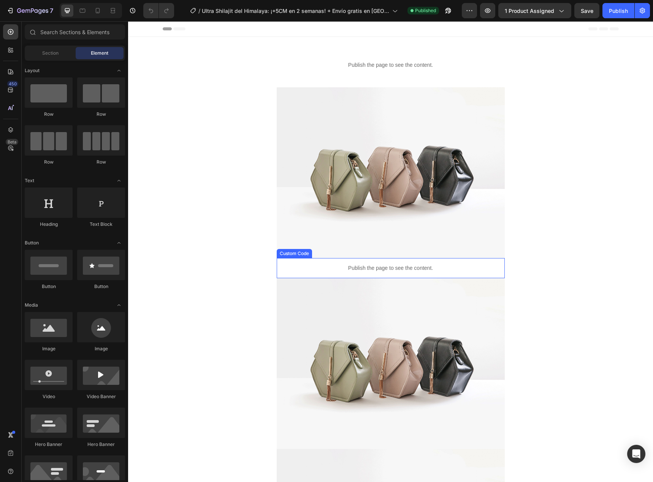
click at [313, 266] on p "Publish the page to see the content." at bounding box center [391, 268] width 228 height 8
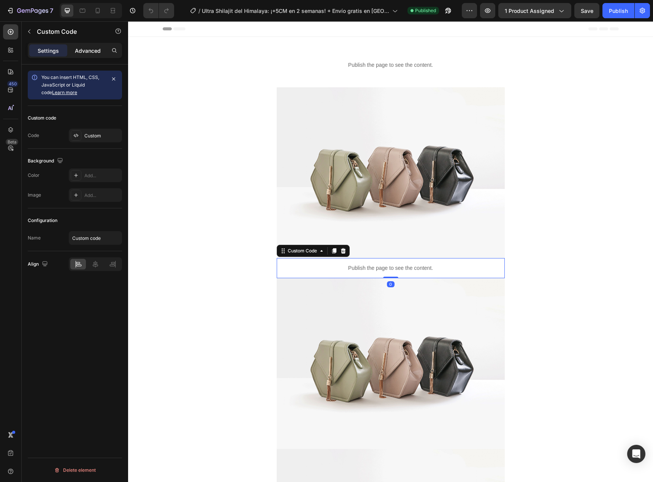
click at [87, 54] on p "Advanced" at bounding box center [88, 51] width 26 height 8
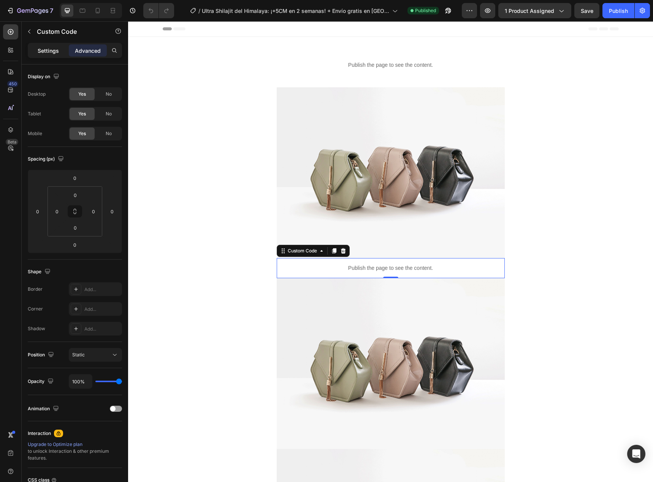
click at [44, 49] on p "Settings" at bounding box center [48, 51] width 21 height 8
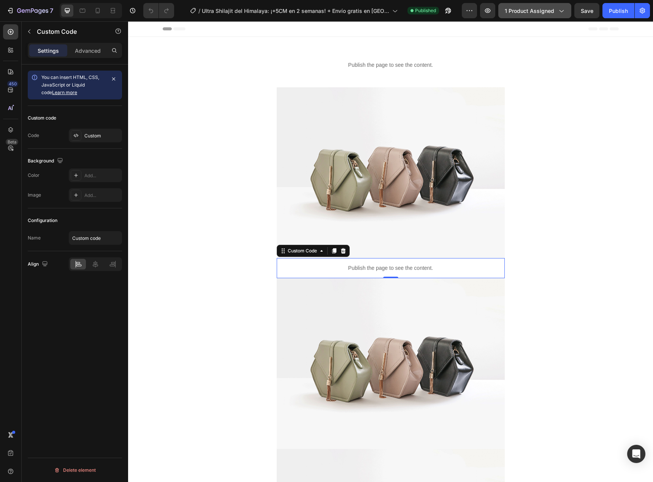
click at [550, 9] on span "1 product assigned" at bounding box center [528, 11] width 49 height 8
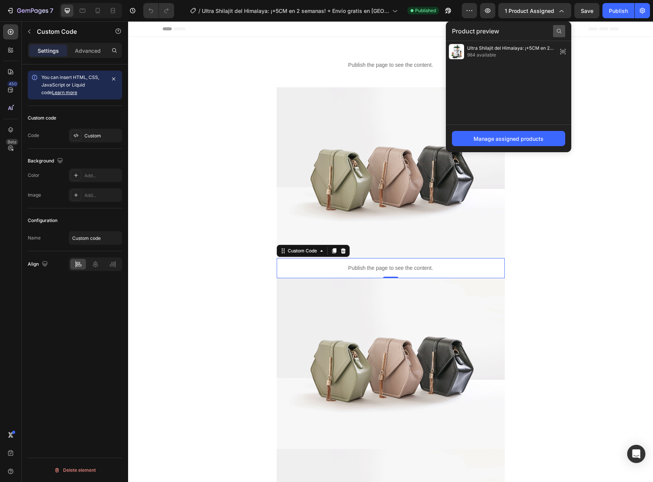
click at [557, 35] on div at bounding box center [559, 31] width 12 height 12
type input "10097761943851"
click at [510, 131] on div "Manage assigned products" at bounding box center [508, 139] width 125 height 28
click at [505, 136] on div "Manage assigned products" at bounding box center [508, 139] width 70 height 8
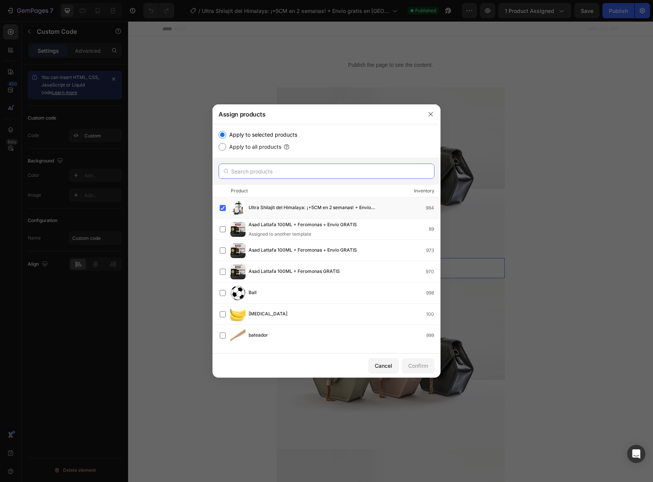
click at [293, 168] on input "text" at bounding box center [326, 171] width 216 height 15
paste input "10097761943851"
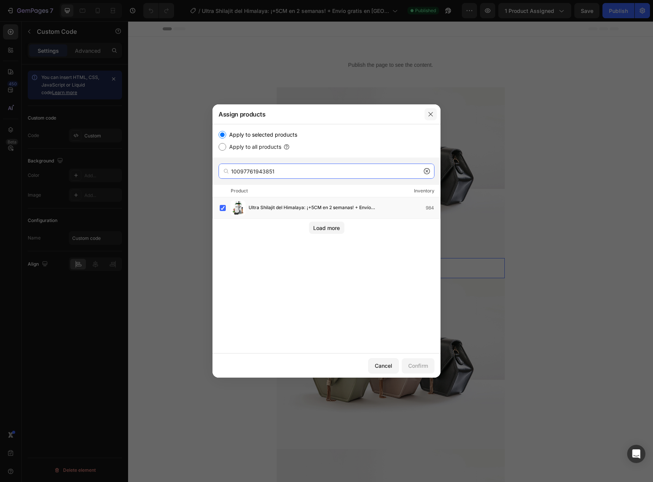
type input "10097761943851"
click at [435, 113] on button "button" at bounding box center [430, 114] width 12 height 12
